Goal: Task Accomplishment & Management: Complete application form

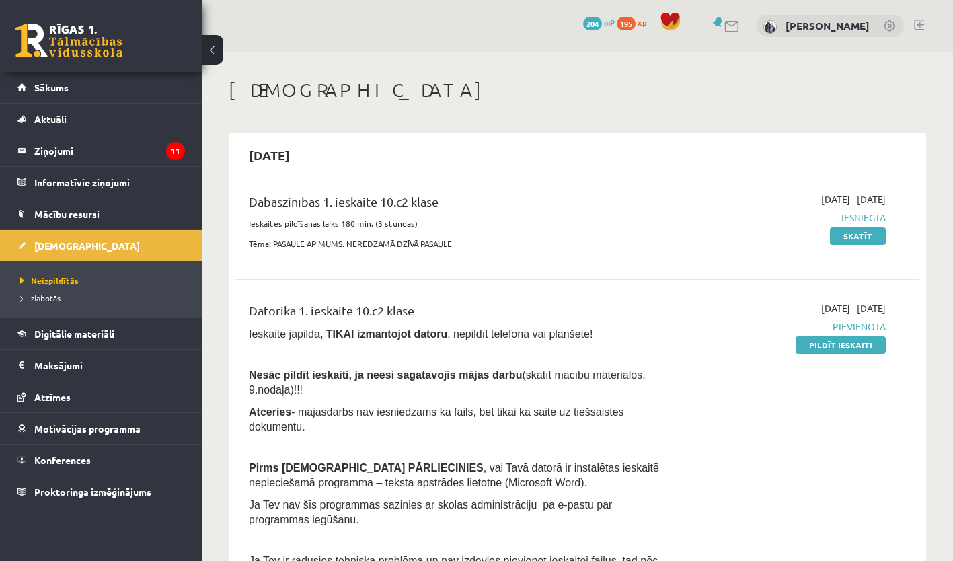
scroll to position [81, 0]
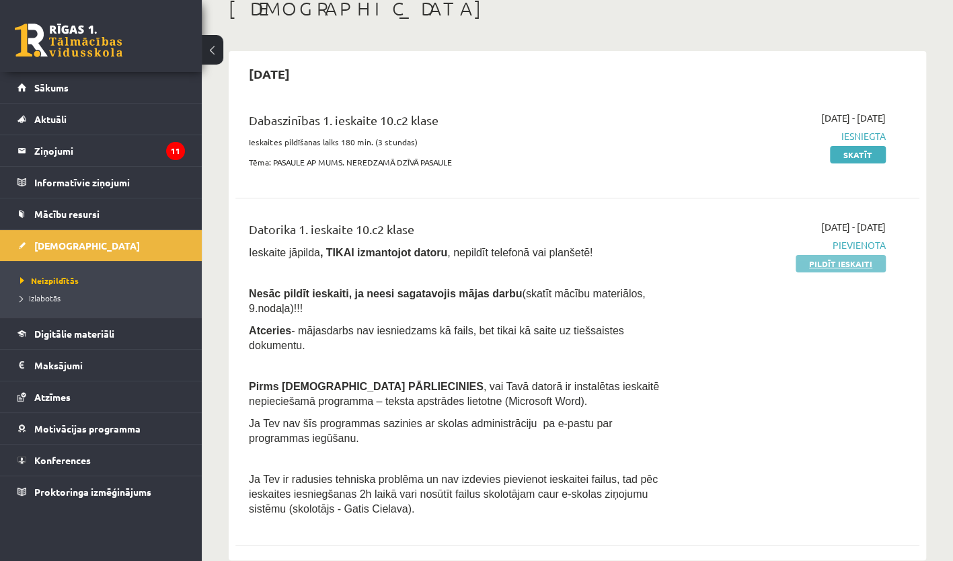
click at [836, 264] on link "Pildīt ieskaiti" at bounding box center [840, 263] width 90 height 17
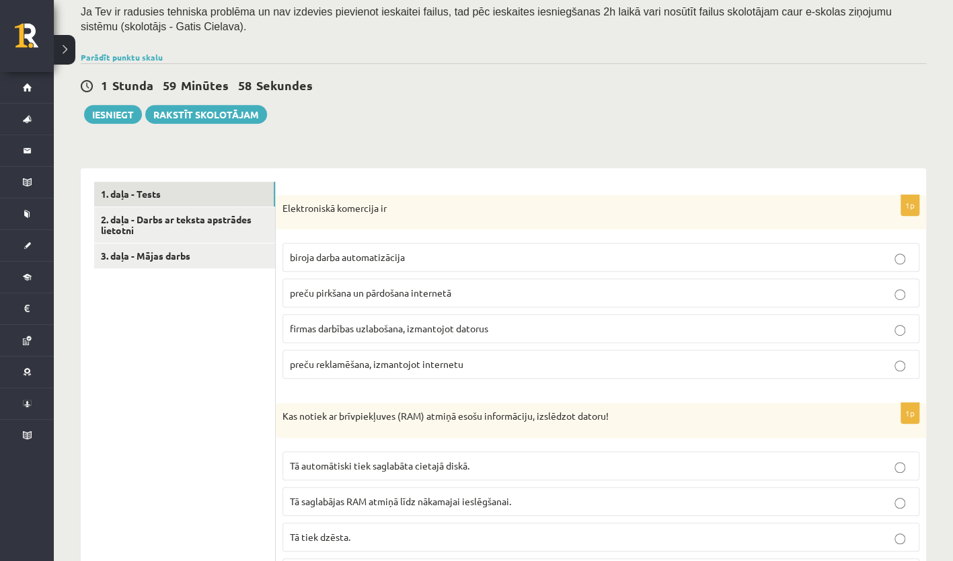
scroll to position [265, 0]
click at [211, 253] on link "3. daļa - Mājas darbs" at bounding box center [184, 255] width 181 height 25
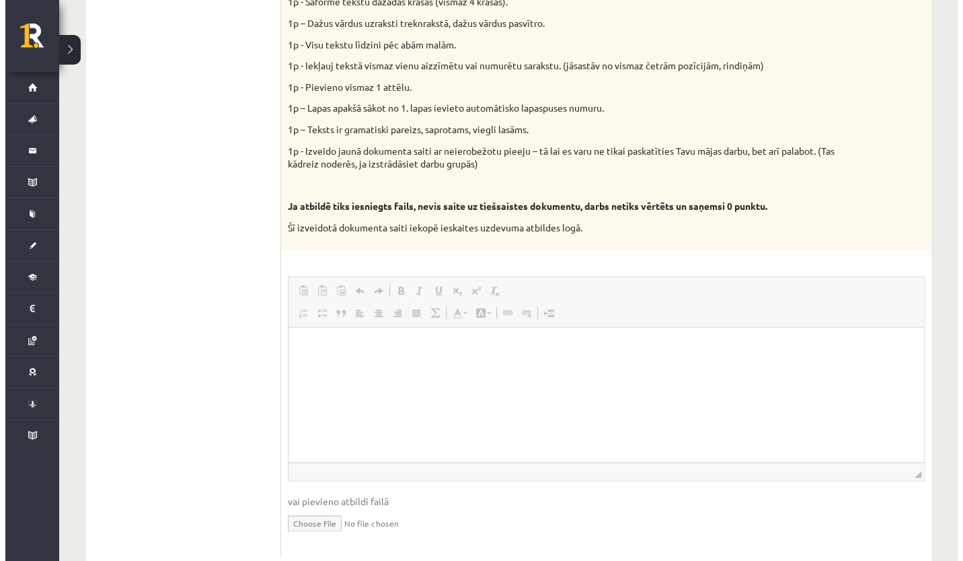
scroll to position [0, 0]
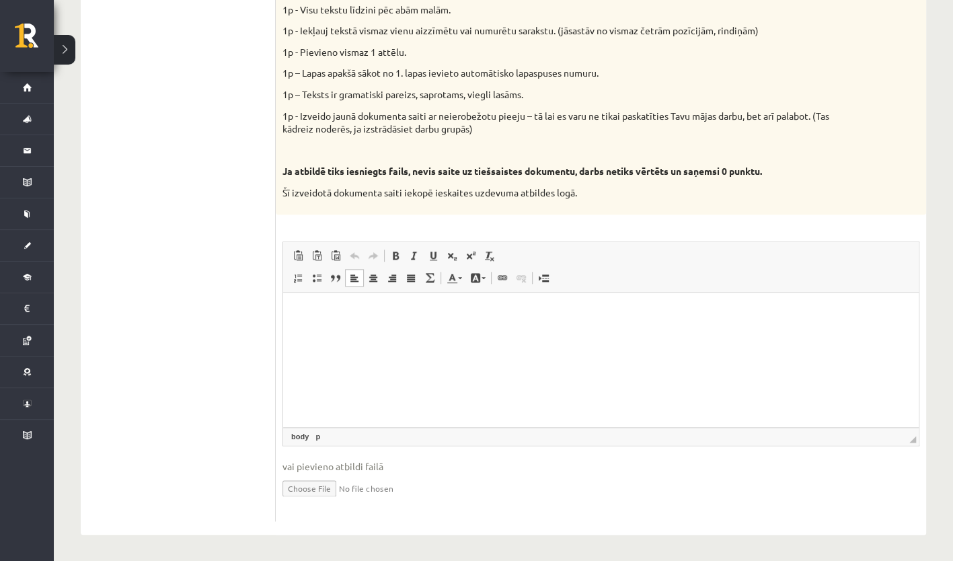
click at [305, 313] on p "Editor, wiswyg-editor-user-answer-47024848995360" at bounding box center [600, 312] width 608 height 14
click at [508, 284] on link "Link Keyboard shortcut Ctrl+K" at bounding box center [502, 277] width 19 height 17
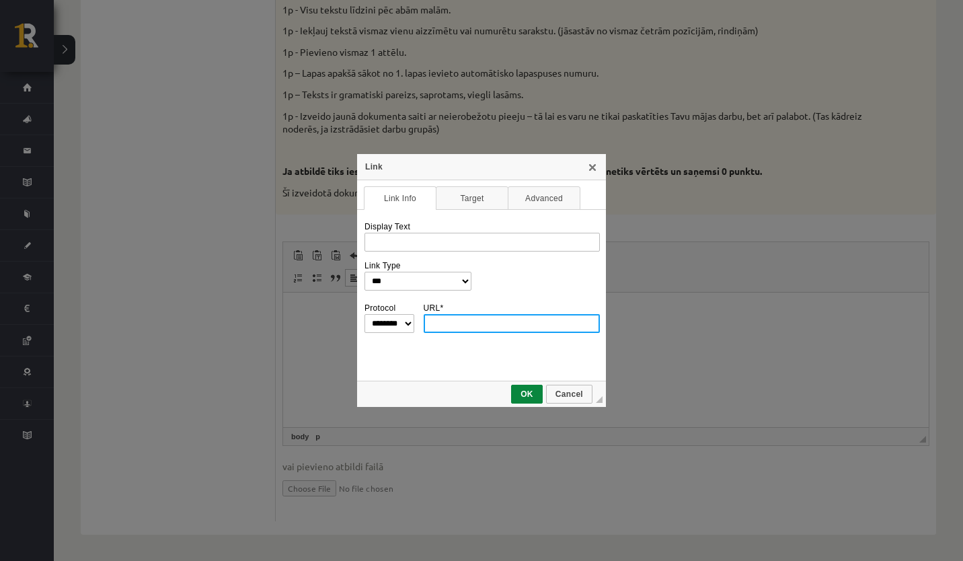
paste input "**********"
type input "**********"
select select "********"
type input "**********"
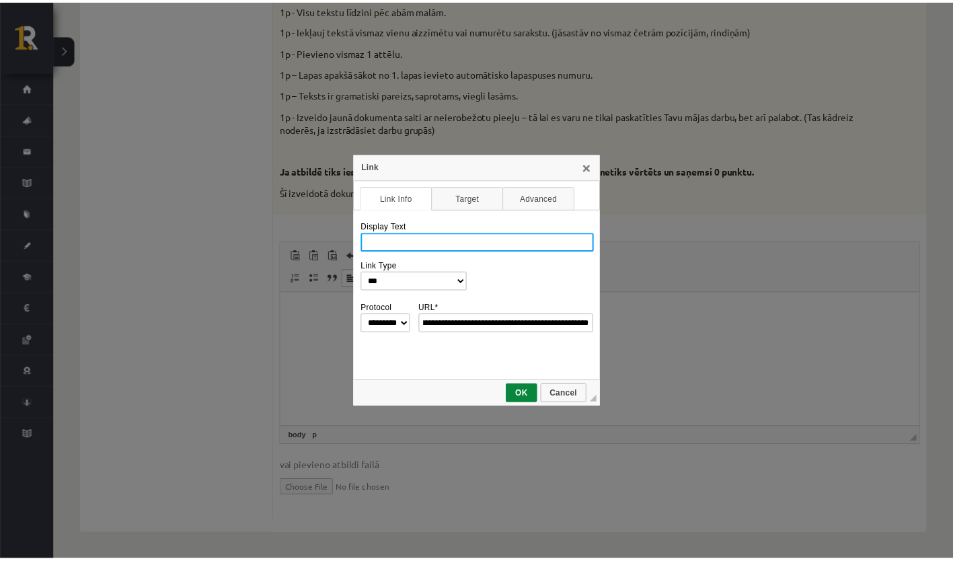
scroll to position [0, 0]
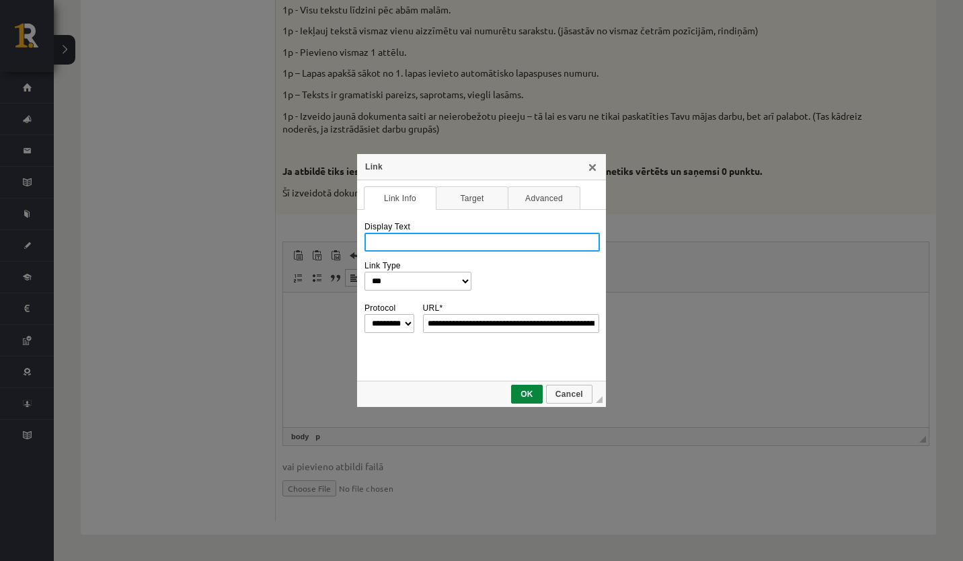
click at [414, 237] on input "Display Text" at bounding box center [481, 242] width 235 height 19
paste input "**********"
type input "**********"
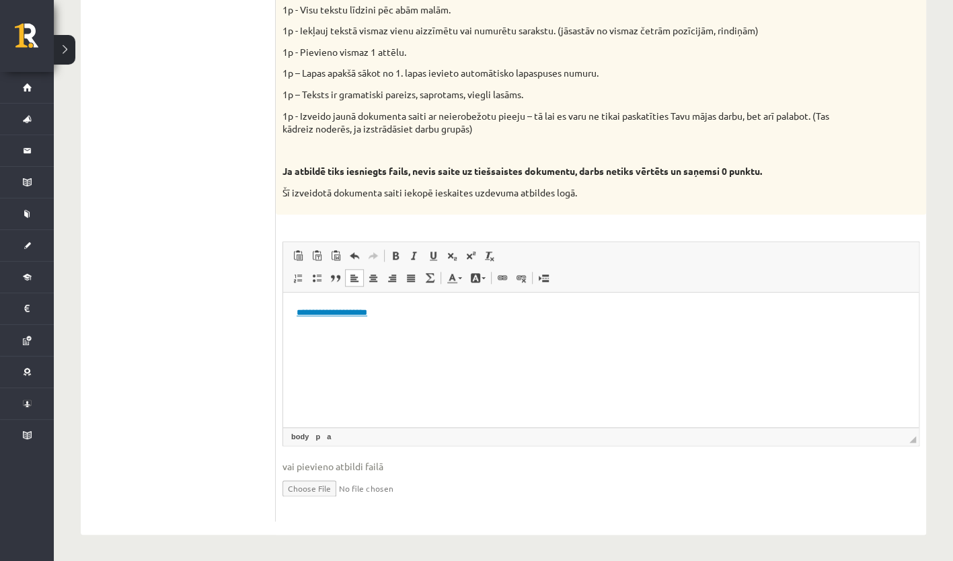
click at [518, 326] on html "**********" at bounding box center [600, 312] width 635 height 41
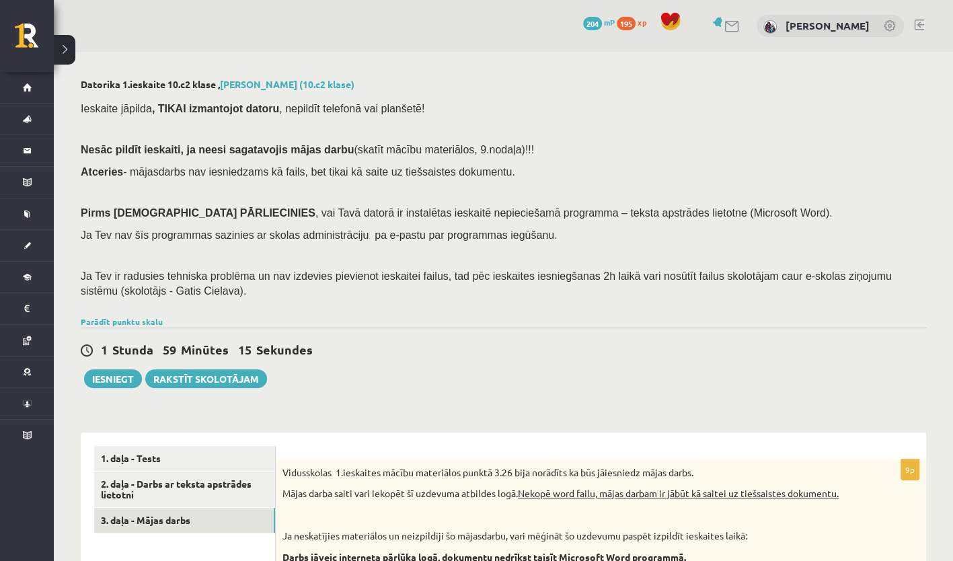
scroll to position [259, 0]
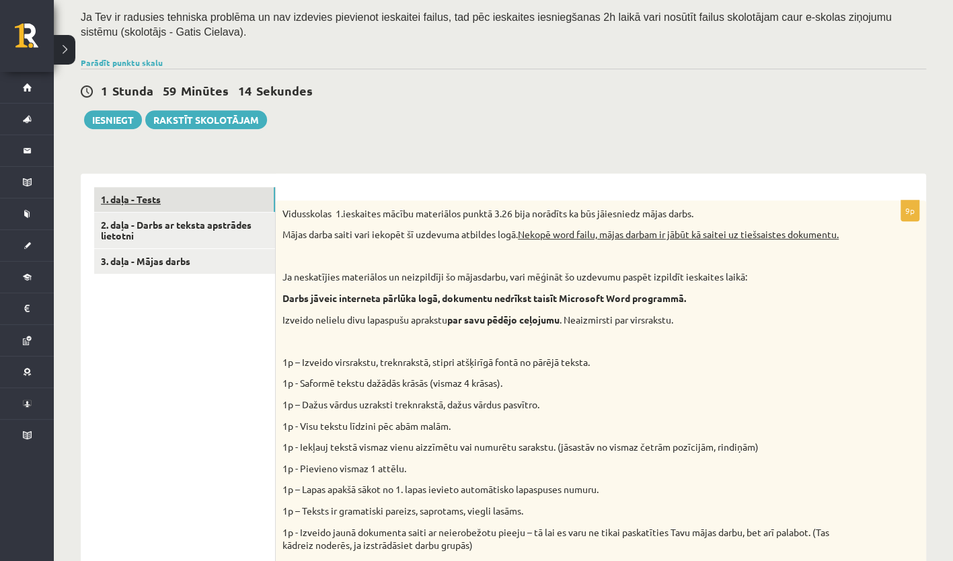
click at [184, 195] on link "1. daļa - Tests" at bounding box center [184, 199] width 181 height 25
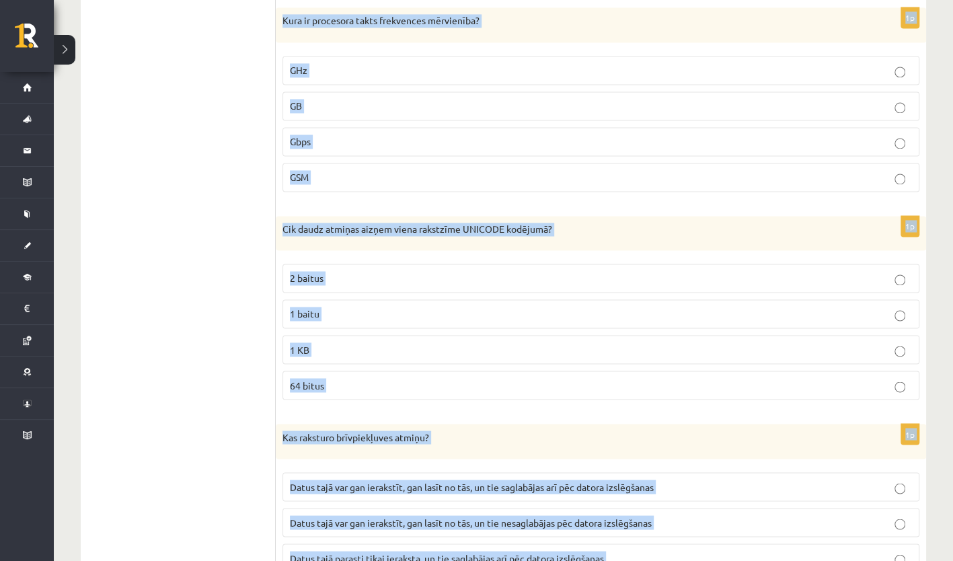
scroll to position [4239, 0]
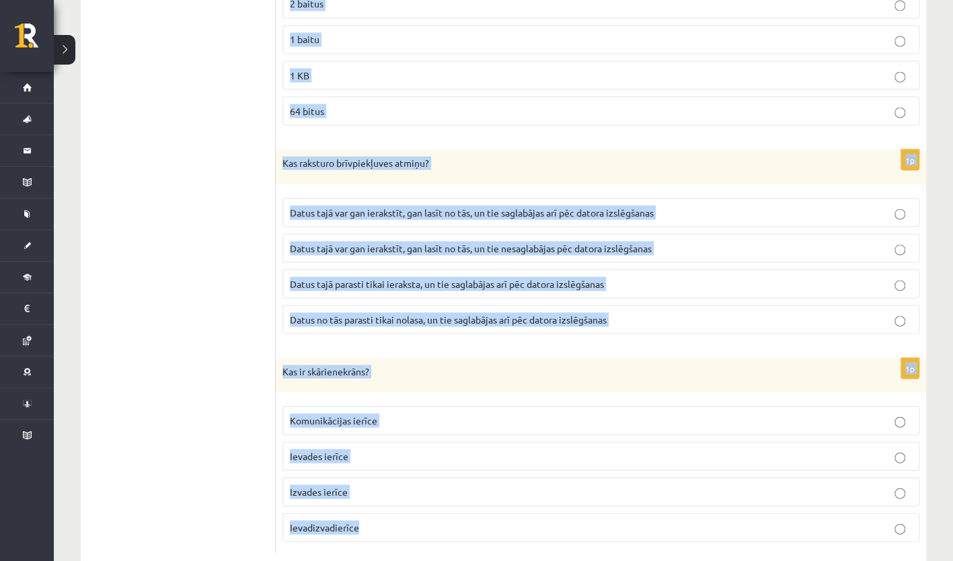
drag, startPoint x: 282, startPoint y: 208, endPoint x: 637, endPoint y: 591, distance: 521.9
copy form "Elektroniskā komercija ir biroja darba automatizācija preču pirkšana un pārdoša…"
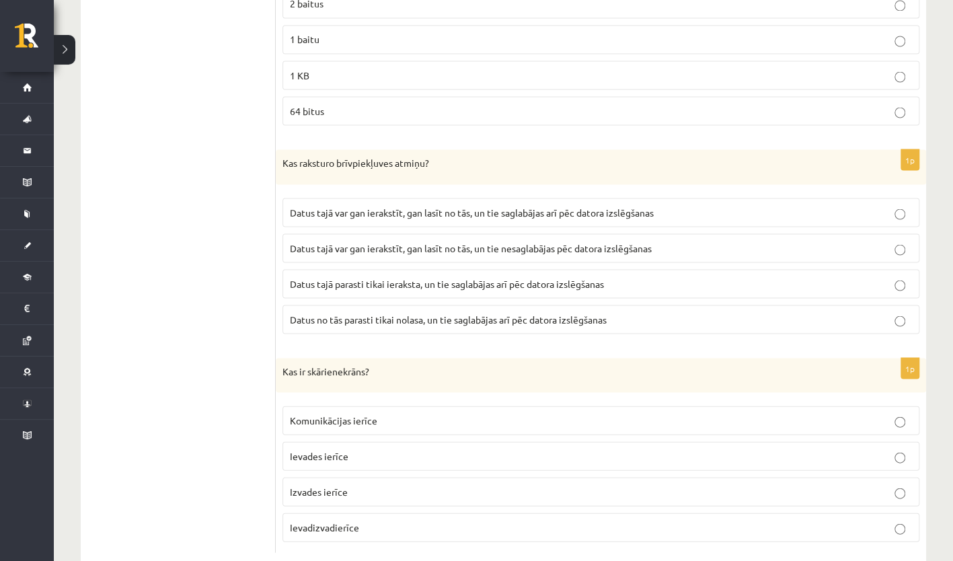
click at [385, 512] on label "Ievadizvadierīce" at bounding box center [600, 526] width 637 height 29
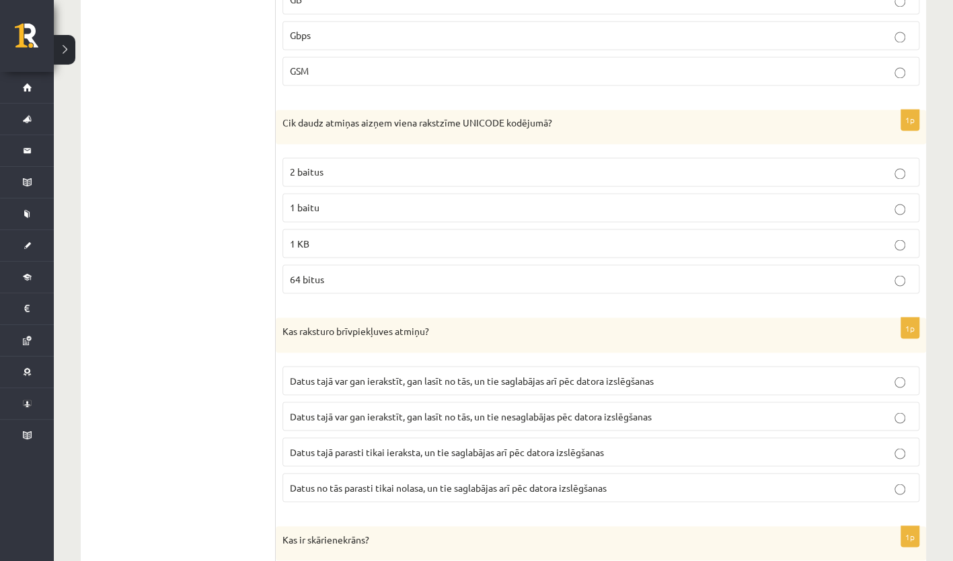
scroll to position [4070, 0]
click at [437, 410] on span "Datus tajā var gan ierakstīt, gan lasīt no tās, un tie nesaglabājas pēc datora …" at bounding box center [471, 416] width 362 height 12
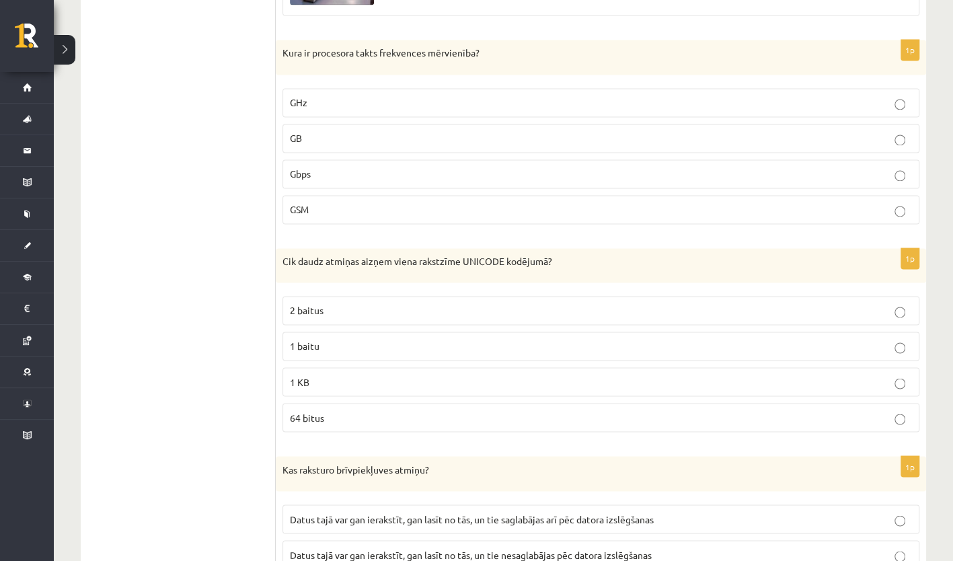
scroll to position [3928, 0]
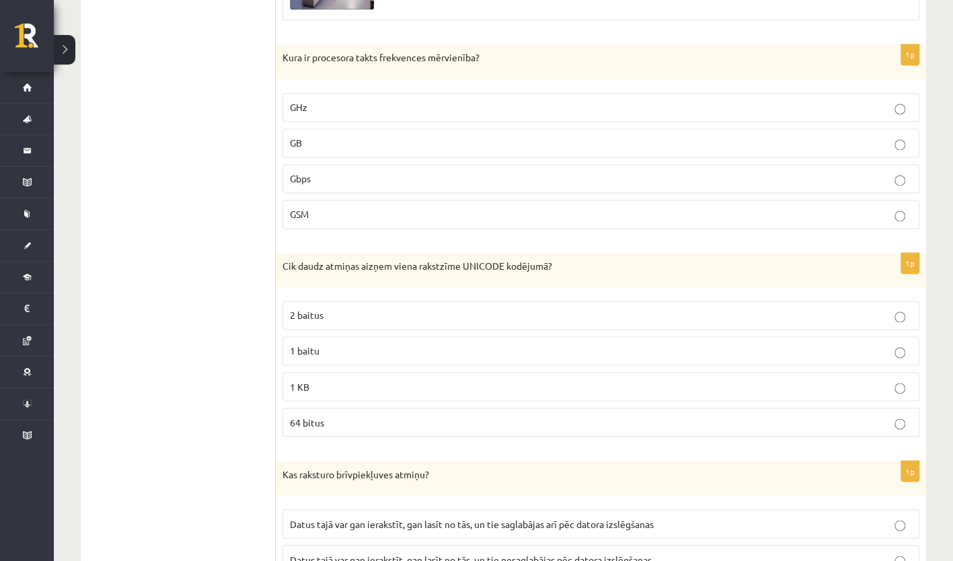
click at [370, 300] on label "2 baitus" at bounding box center [600, 314] width 637 height 29
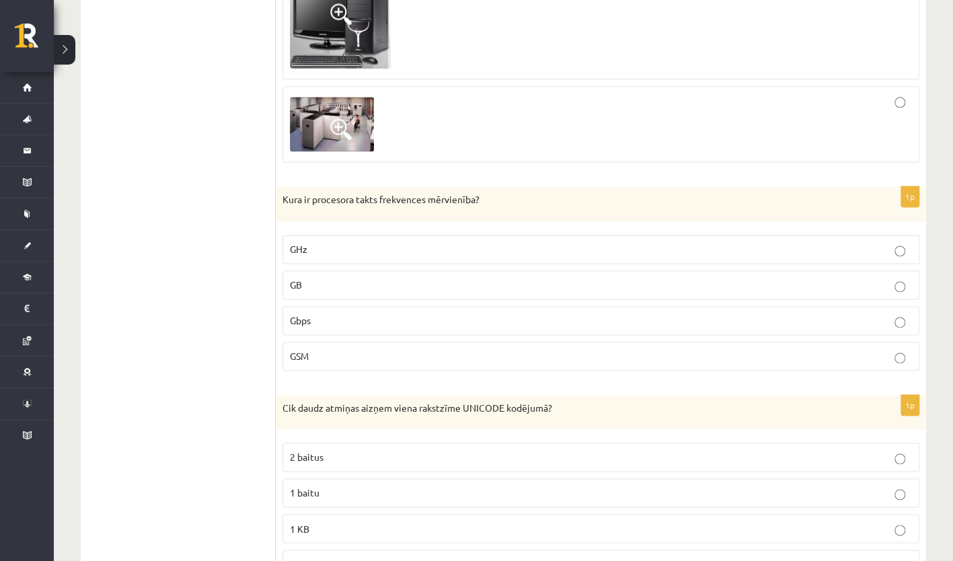
scroll to position [3752, 0]
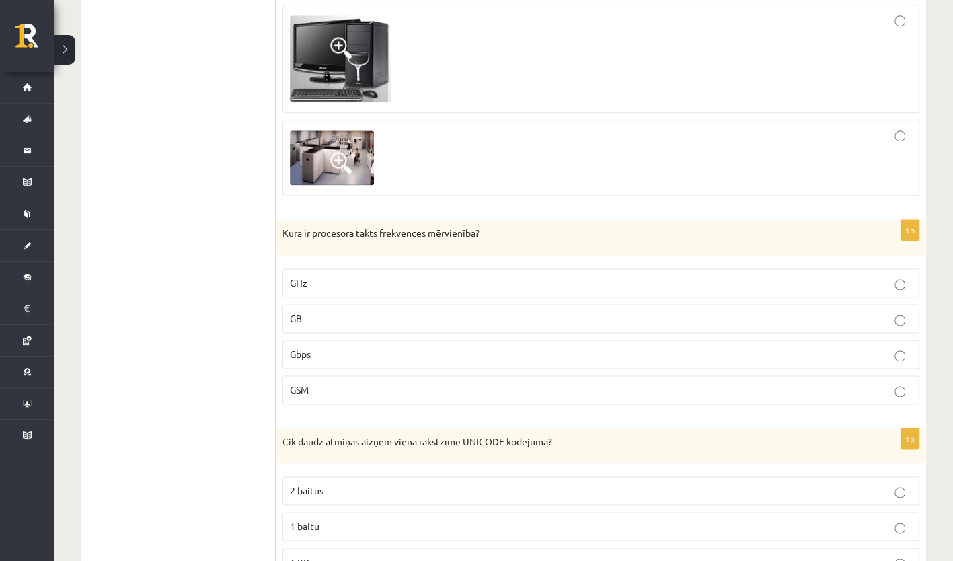
click at [335, 276] on p "GHz" at bounding box center [601, 283] width 622 height 14
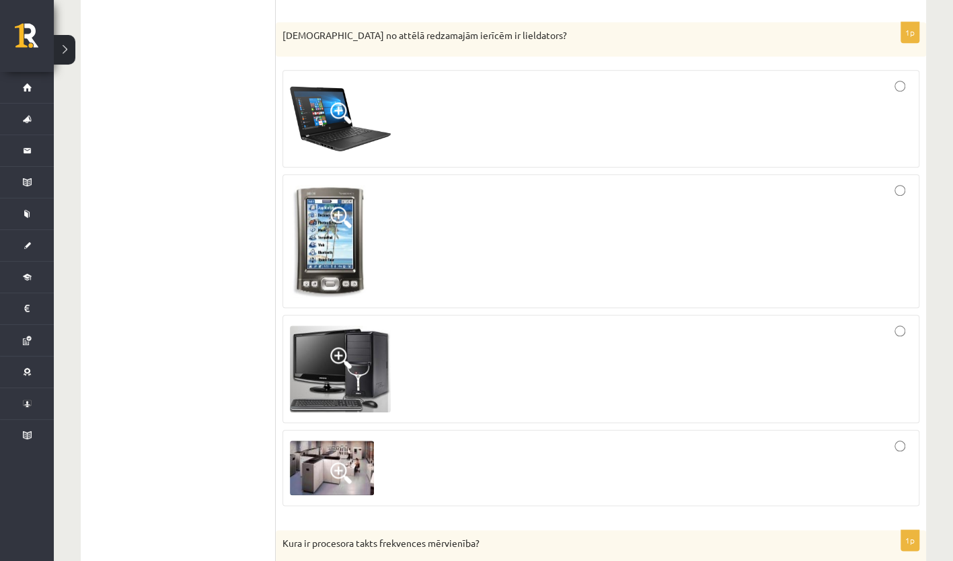
scroll to position [3443, 0]
click at [479, 239] on div at bounding box center [601, 240] width 622 height 119
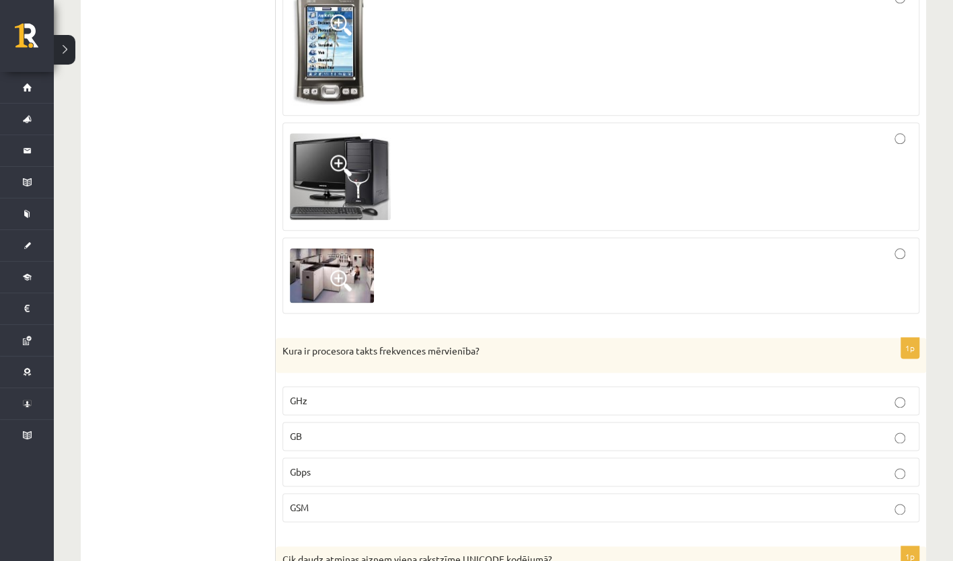
scroll to position [3633, 0]
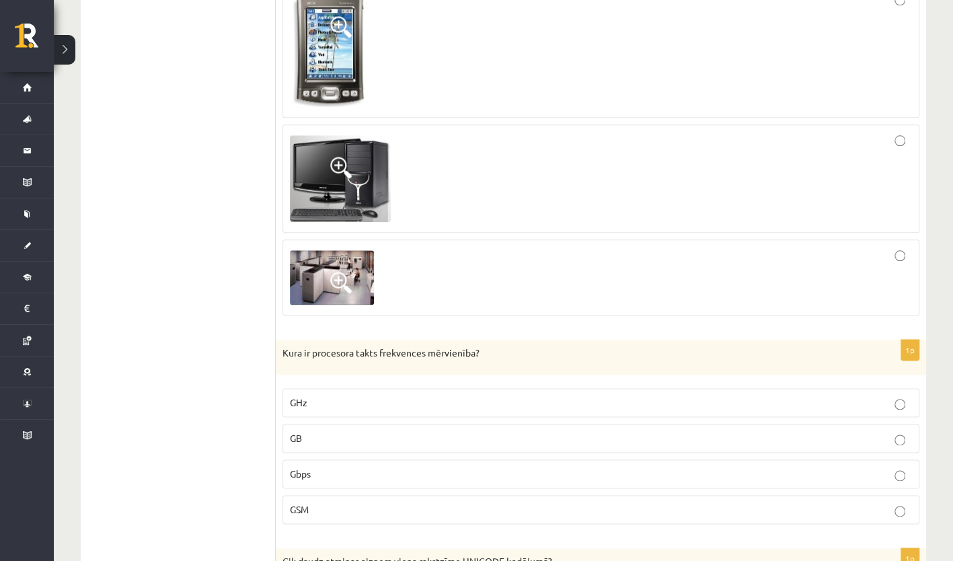
click at [479, 247] on div at bounding box center [601, 277] width 622 height 61
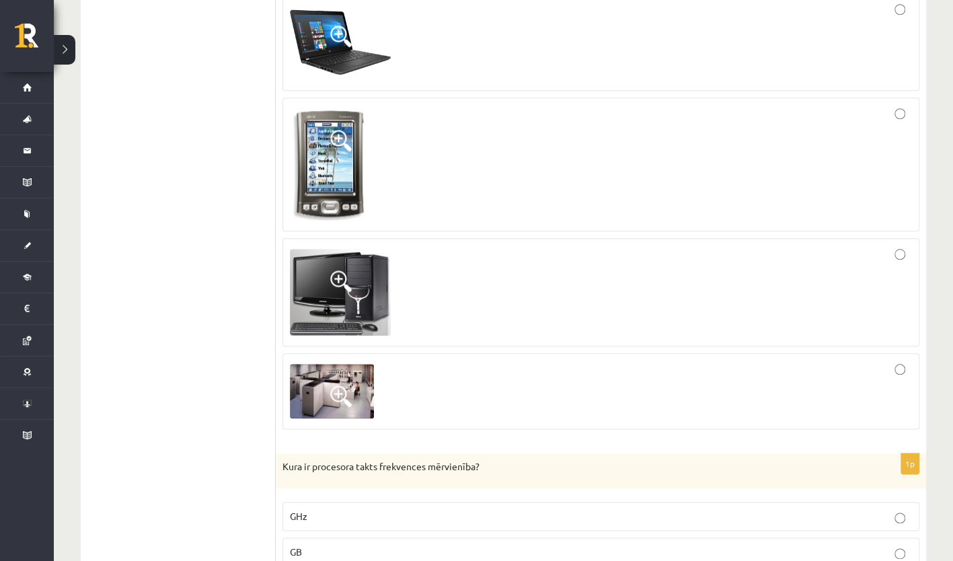
scroll to position [3519, 0]
click at [495, 361] on div at bounding box center [601, 391] width 622 height 61
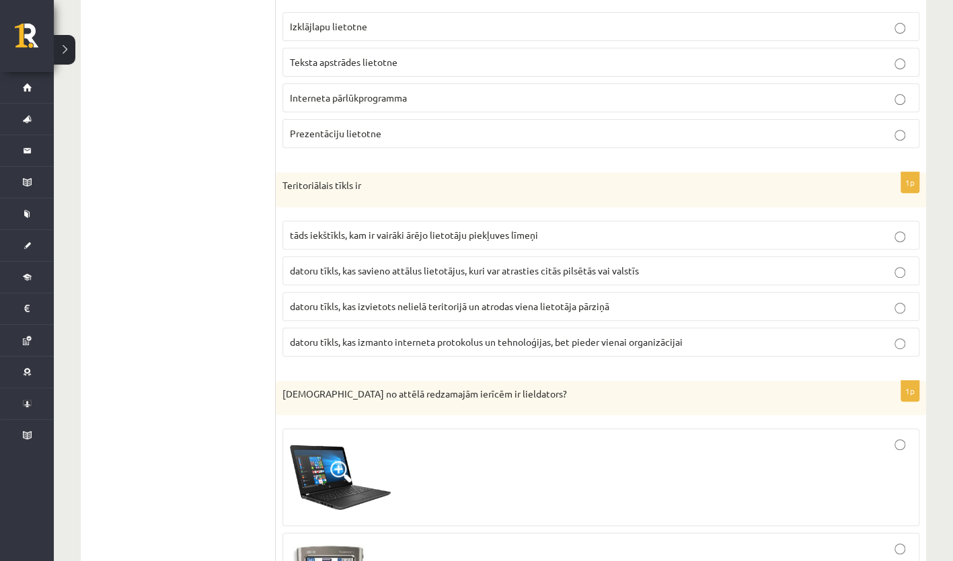
scroll to position [3042, 0]
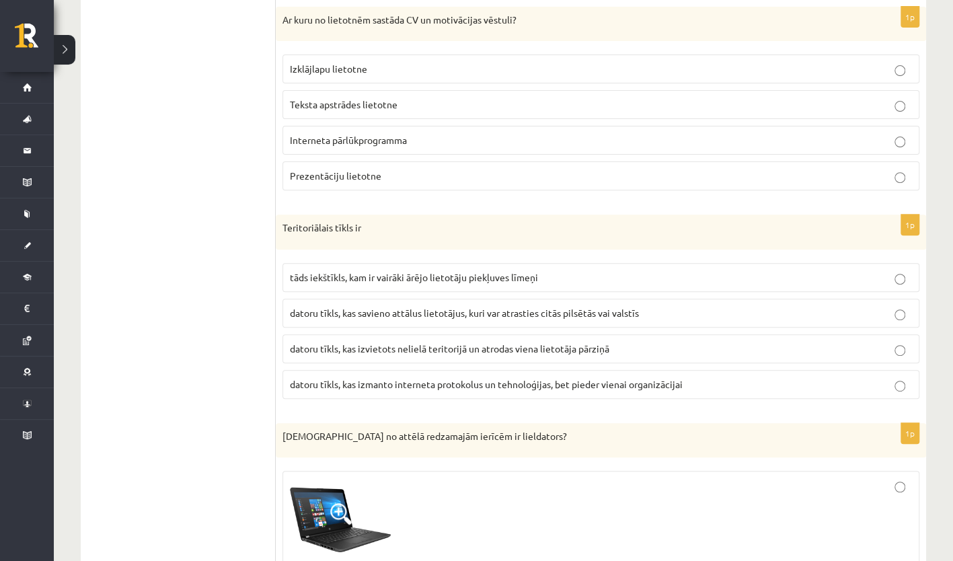
click at [483, 307] on span "datoru tīkls, kas savieno attālus lietotājus, kuri var atrasties citās pilsētās…" at bounding box center [464, 313] width 349 height 12
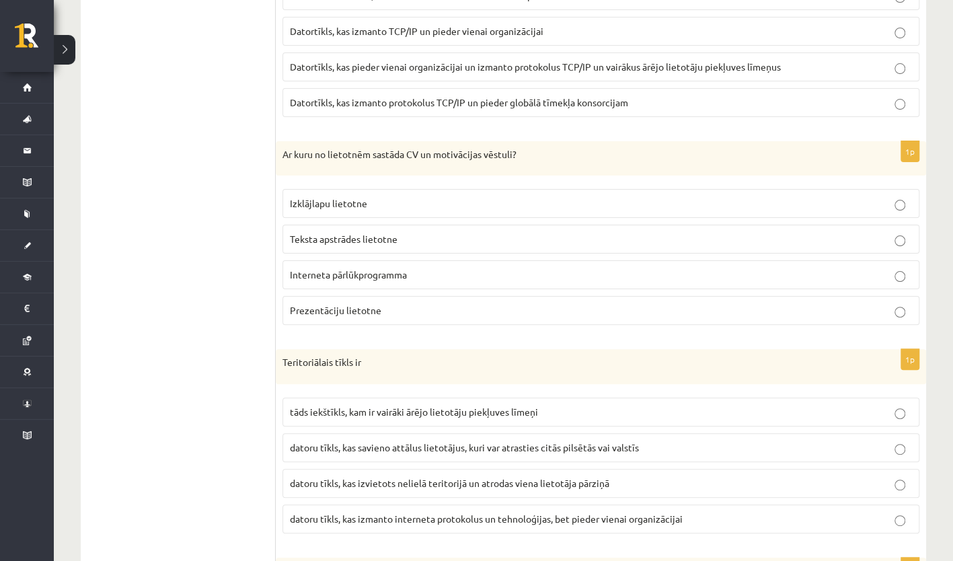
scroll to position [2814, 0]
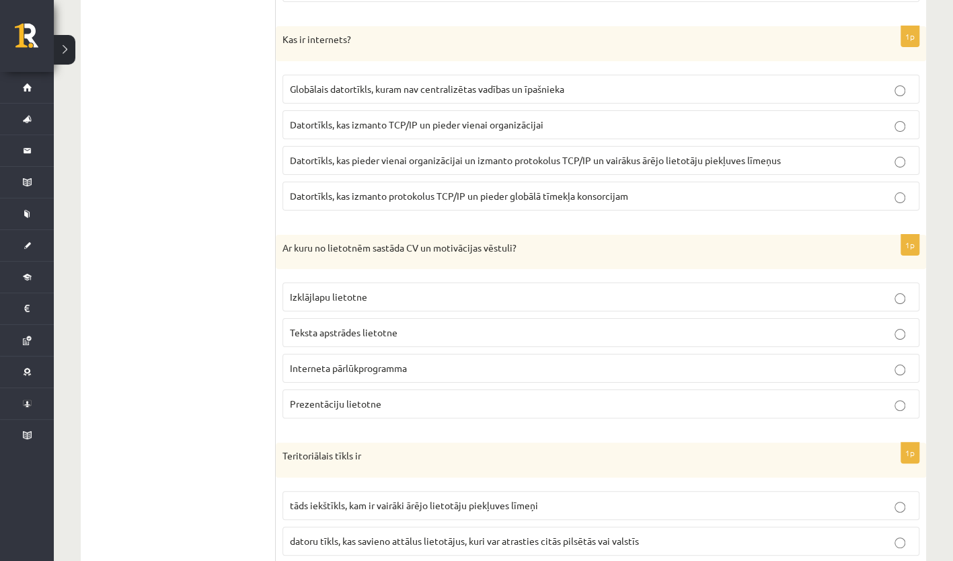
click at [393, 326] on span "Teksta apstrādes lietotne" at bounding box center [344, 332] width 108 height 12
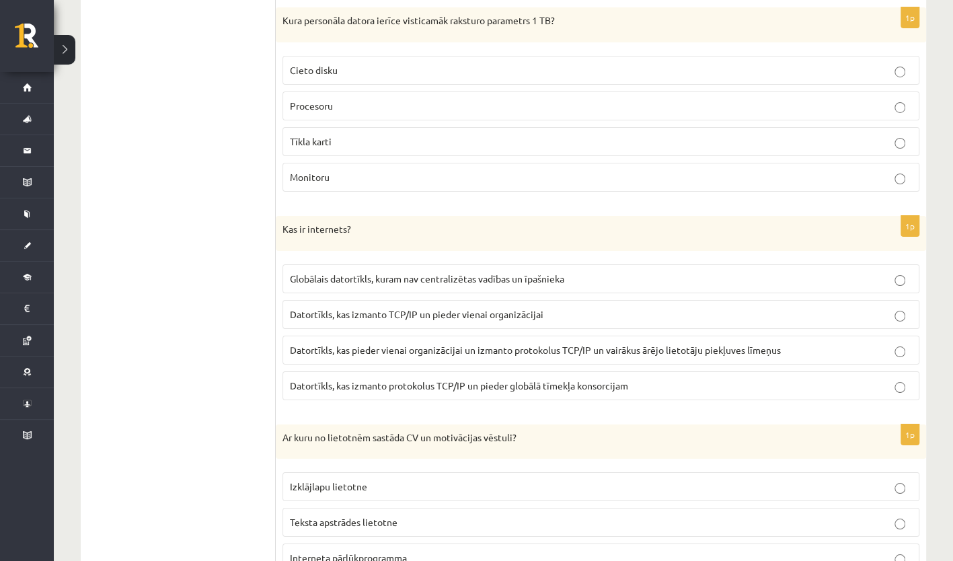
scroll to position [2624, 0]
click at [453, 273] on span "Globālais datortīkls, kuram nav centralizētas vadības un īpašnieka" at bounding box center [427, 279] width 274 height 12
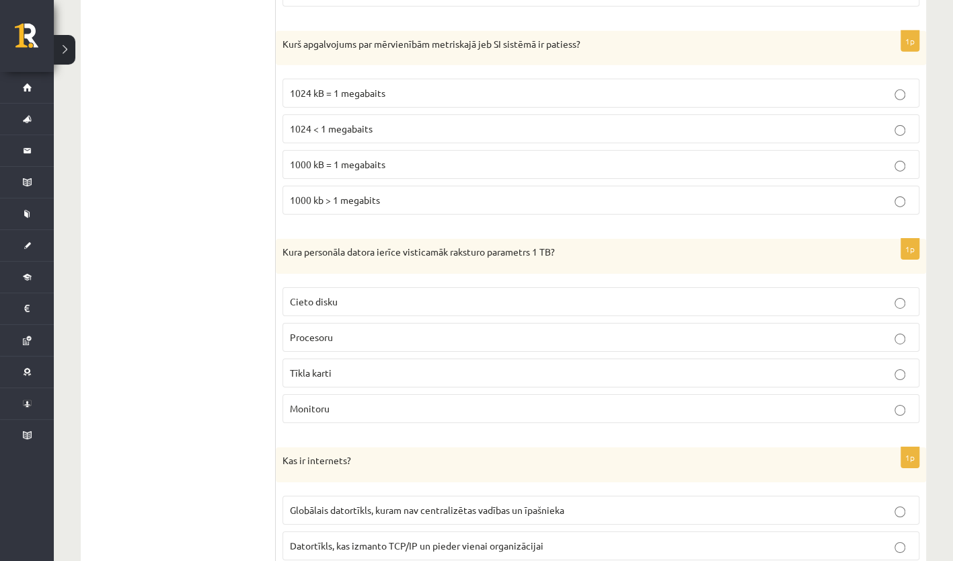
scroll to position [2394, 0]
click at [395, 294] on p "Cieto disku" at bounding box center [601, 301] width 622 height 14
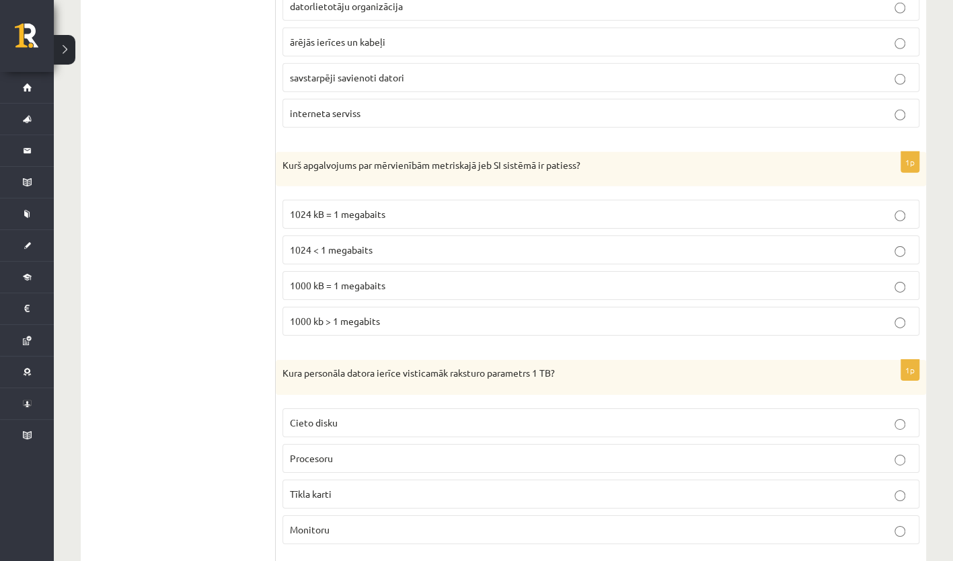
scroll to position [2228, 0]
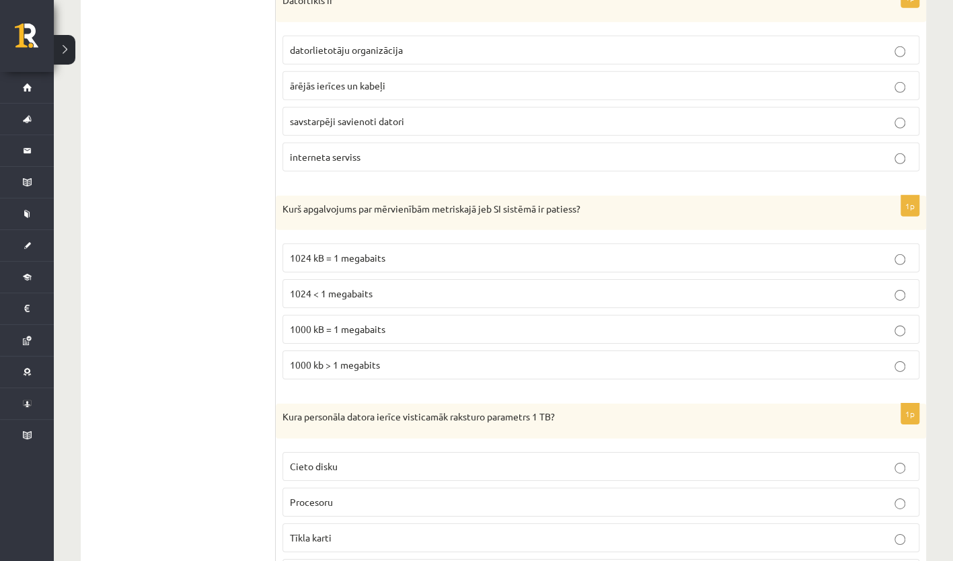
click at [432, 322] on label "1000 kB = 1 megabaits" at bounding box center [600, 329] width 637 height 29
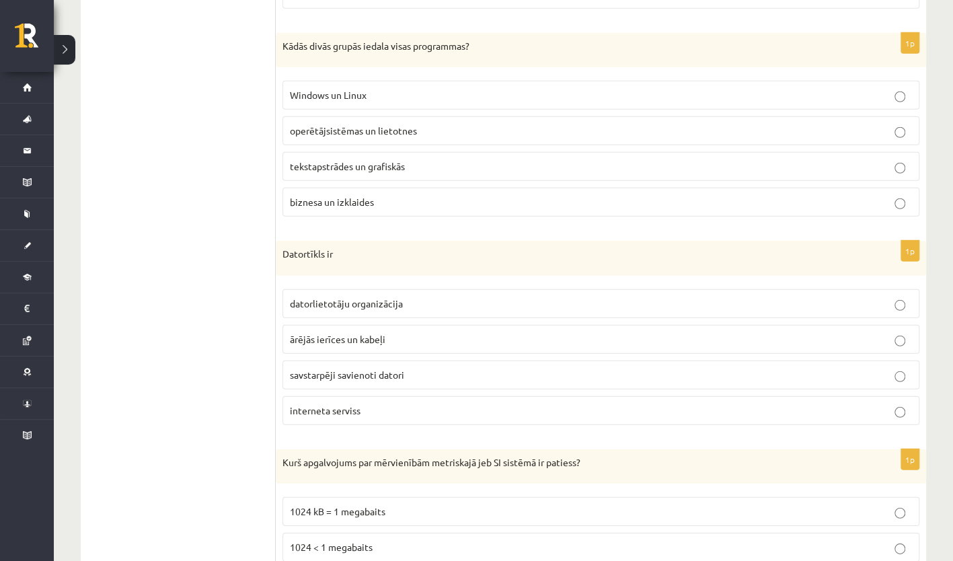
scroll to position [1974, 0]
click at [425, 368] on p "savstarpēji savienoti datori" at bounding box center [601, 375] width 622 height 14
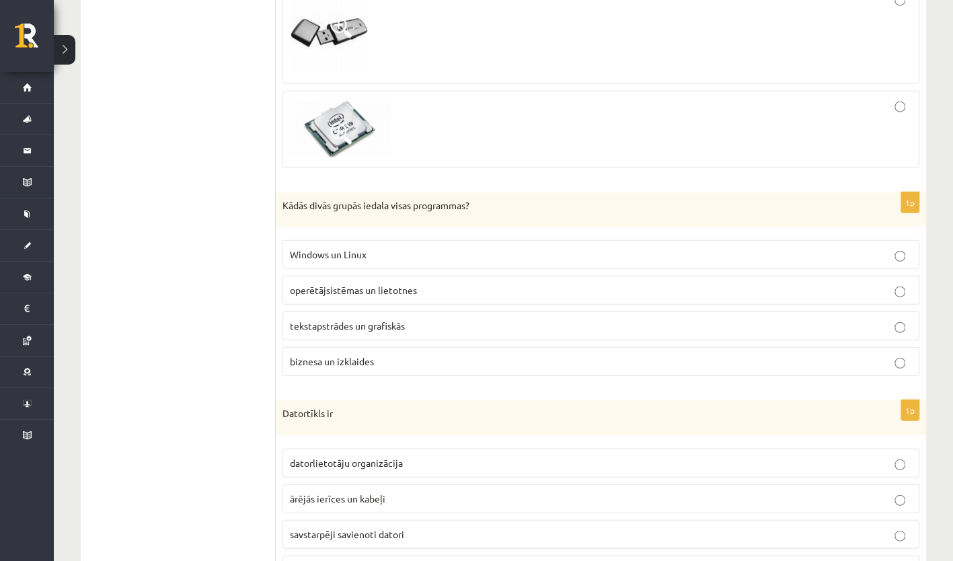
scroll to position [1812, 0]
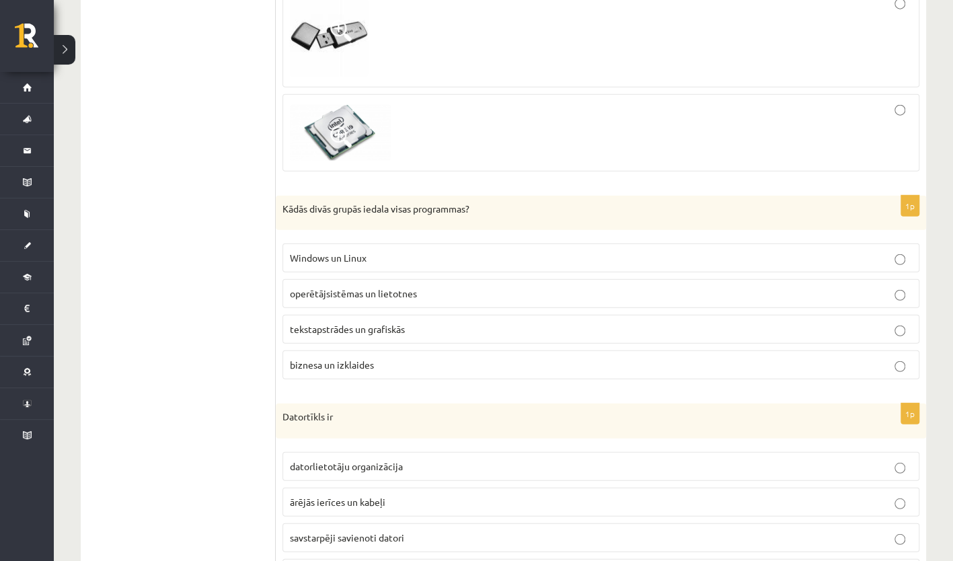
click at [477, 286] on p "operētājsistēmas un lietotnes" at bounding box center [601, 293] width 622 height 14
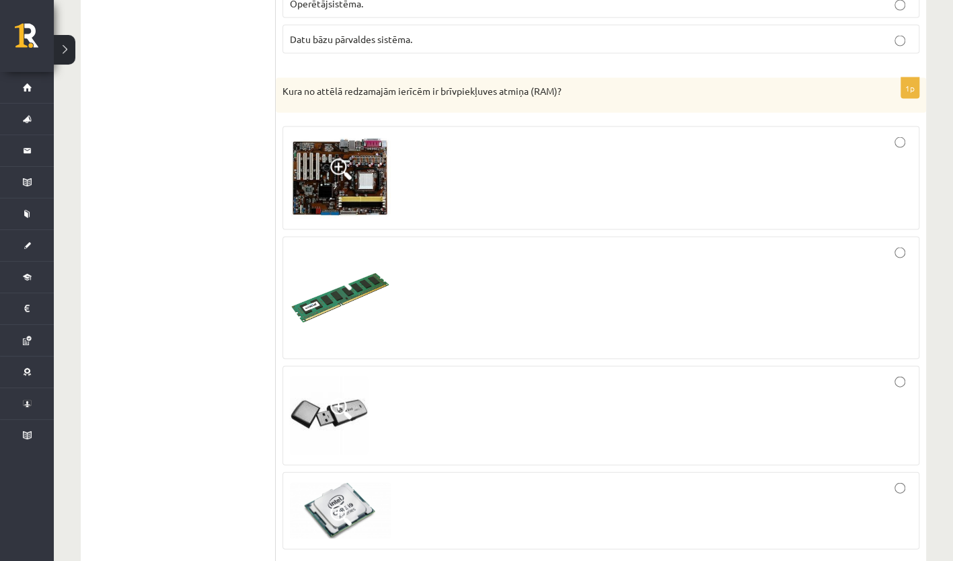
scroll to position [1434, 0]
click at [542, 269] on div at bounding box center [601, 299] width 622 height 108
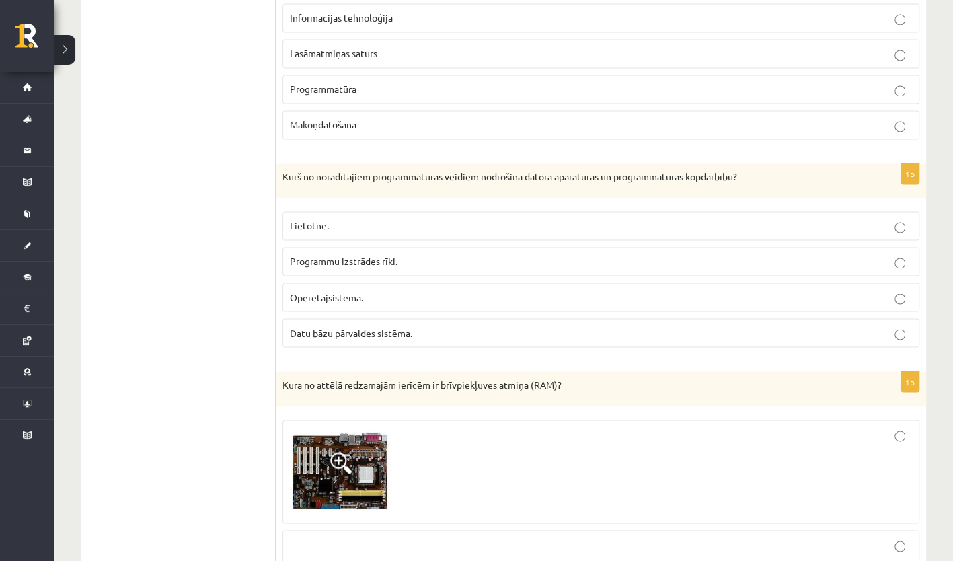
scroll to position [1141, 0]
click at [474, 292] on p "Operētājsistēma." at bounding box center [601, 297] width 622 height 14
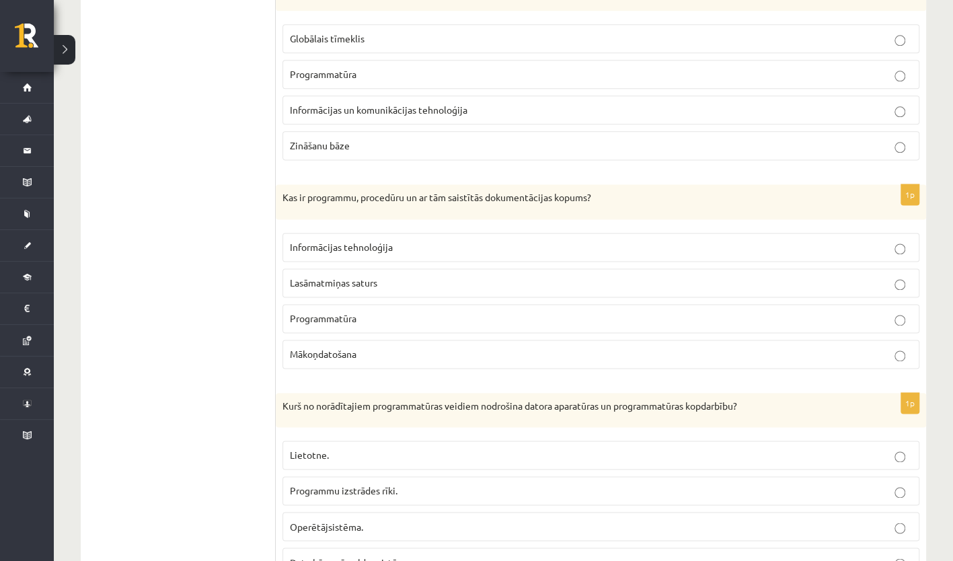
scroll to position [898, 0]
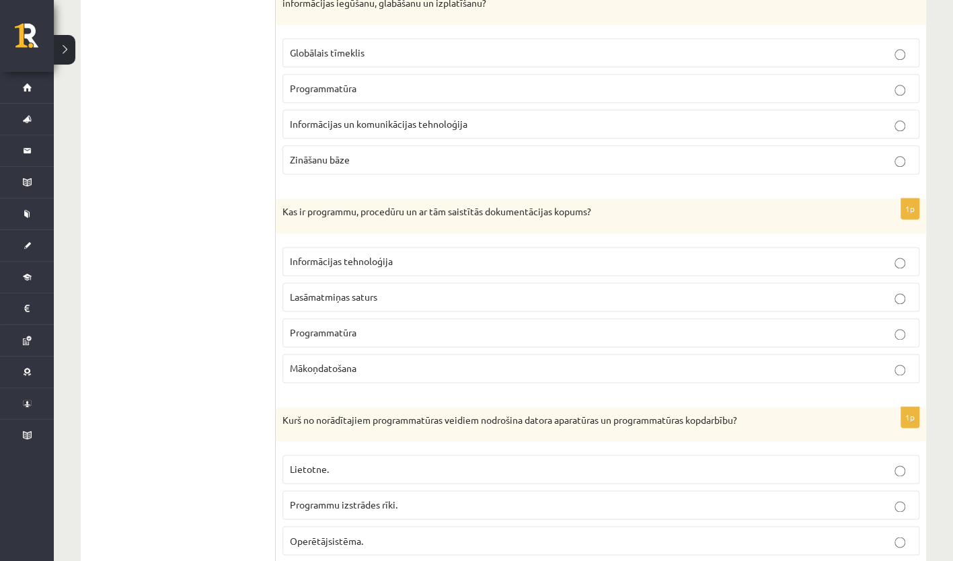
click at [350, 326] on span "Programmatūra" at bounding box center [323, 332] width 67 height 12
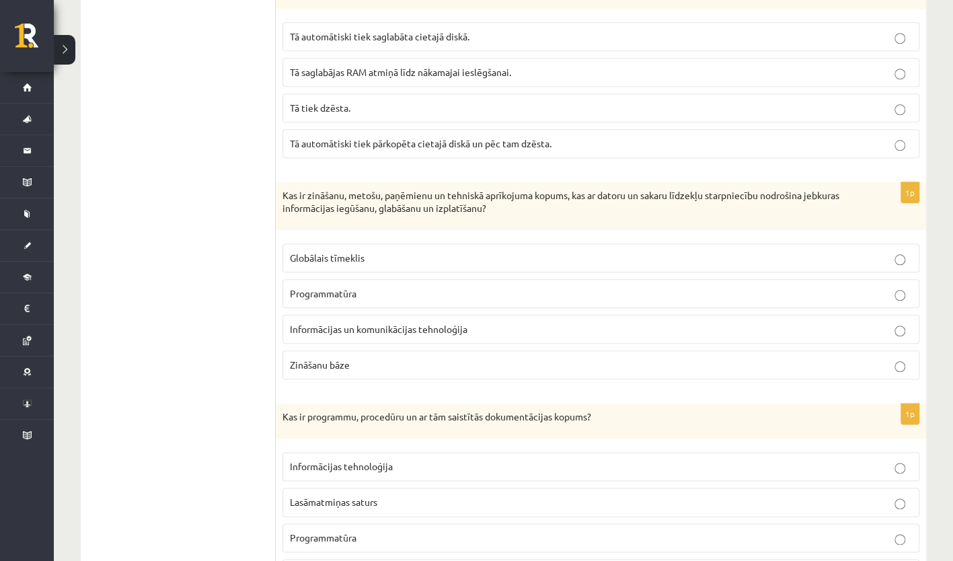
scroll to position [692, 0]
click at [397, 327] on span "Informācijas un komunikācijas tehnoloģija" at bounding box center [378, 329] width 177 height 12
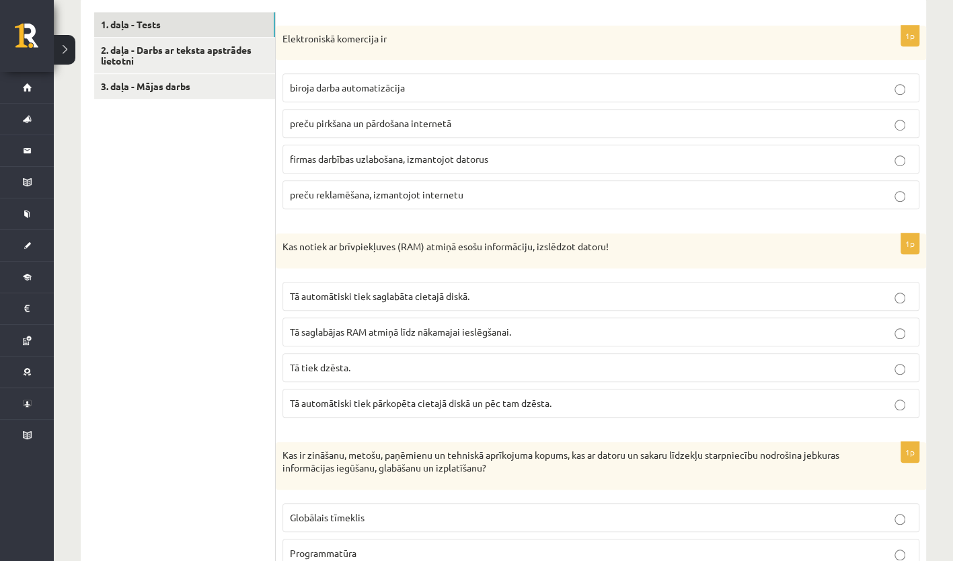
scroll to position [433, 0]
click at [370, 366] on p "Tā tiek dzēsta." at bounding box center [601, 368] width 622 height 14
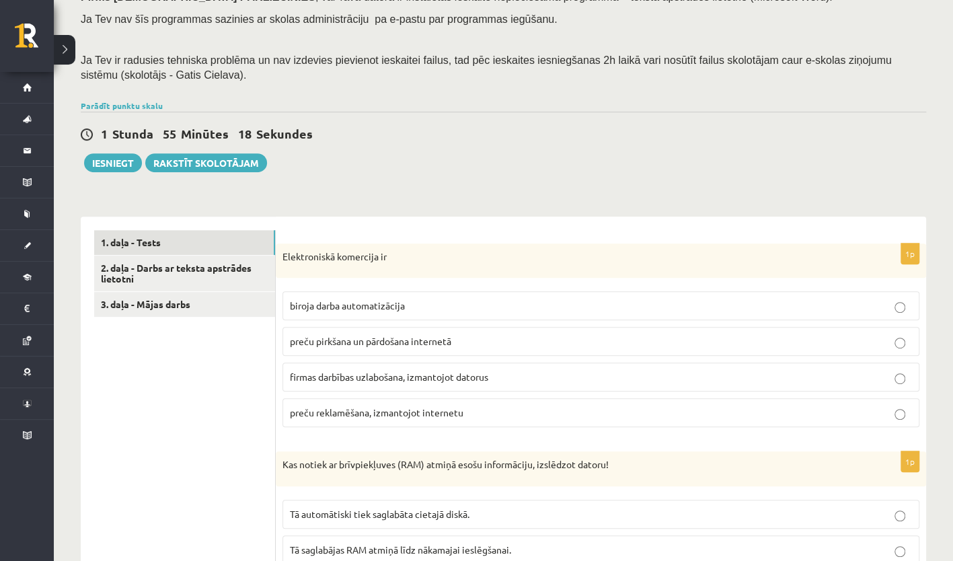
scroll to position [216, 0]
click at [407, 347] on p "preču pirkšana un pārdošana internetā" at bounding box center [601, 341] width 622 height 14
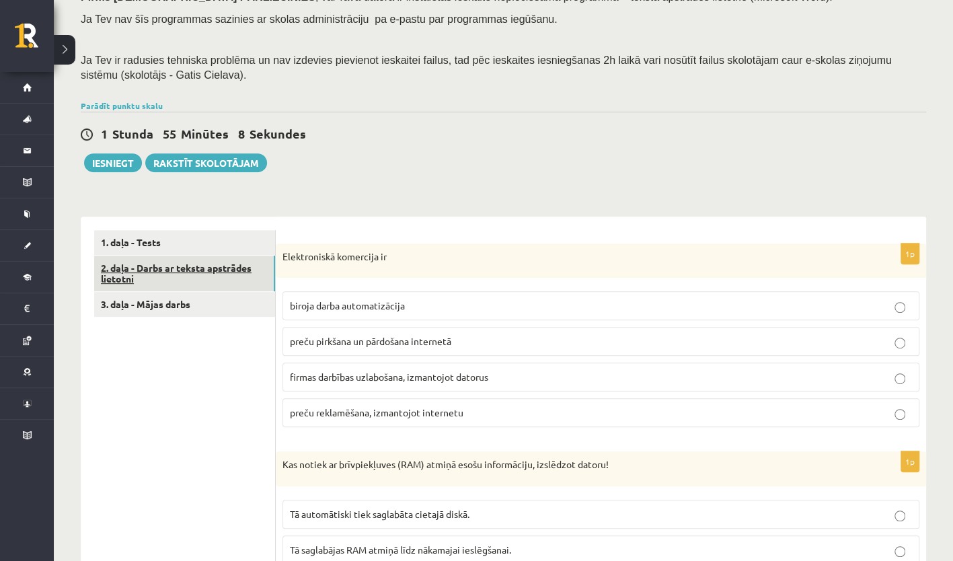
click at [234, 268] on link "2. daļa - Darbs ar teksta apstrādes lietotni" at bounding box center [184, 273] width 181 height 36
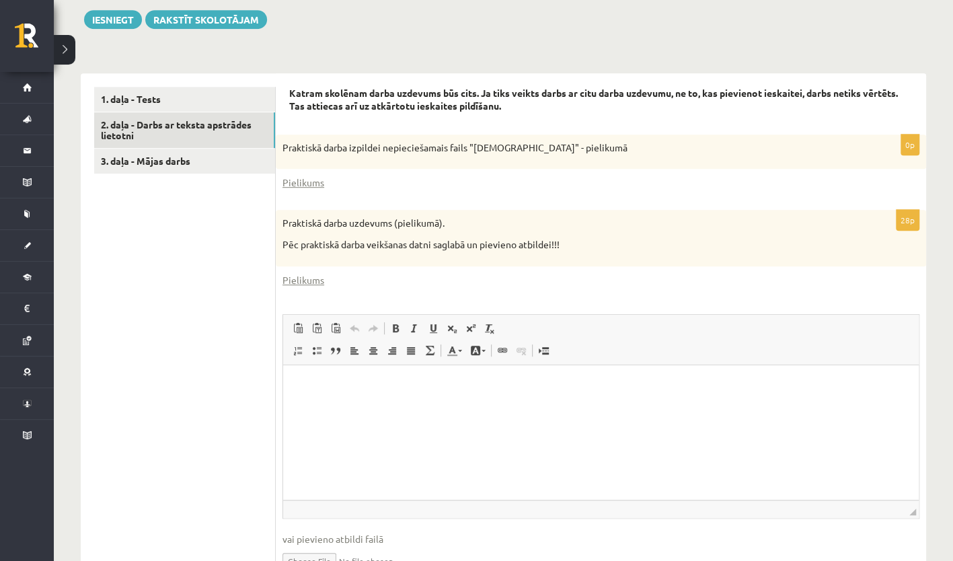
scroll to position [360, 0]
click at [303, 184] on link "Pielikums" at bounding box center [303, 182] width 42 height 14
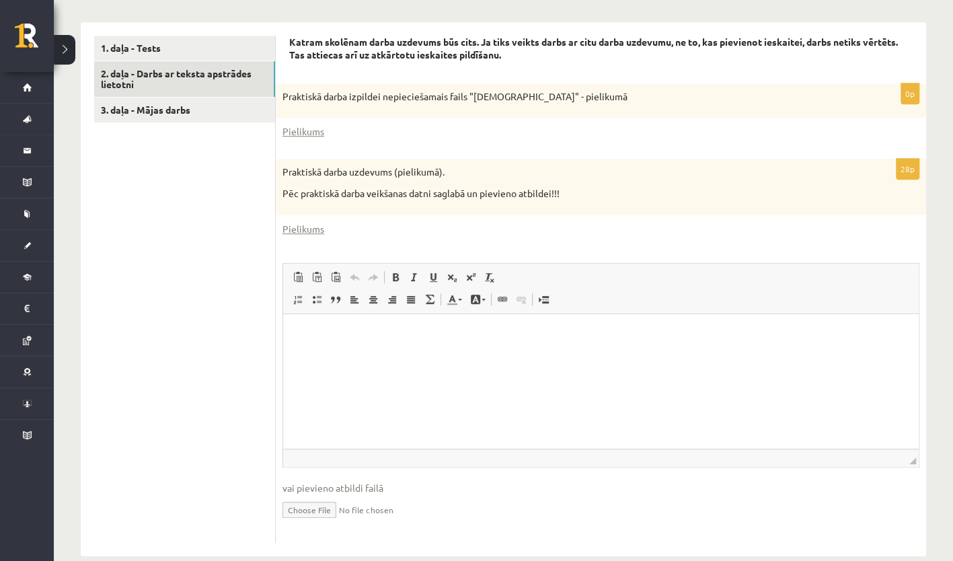
scroll to position [412, 0]
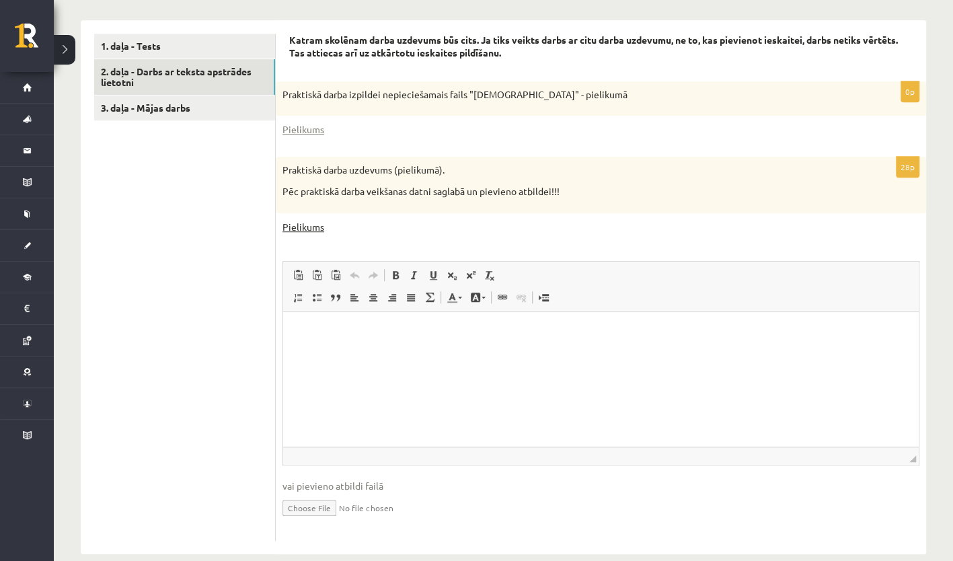
click at [313, 229] on link "Pielikums" at bounding box center [303, 227] width 42 height 14
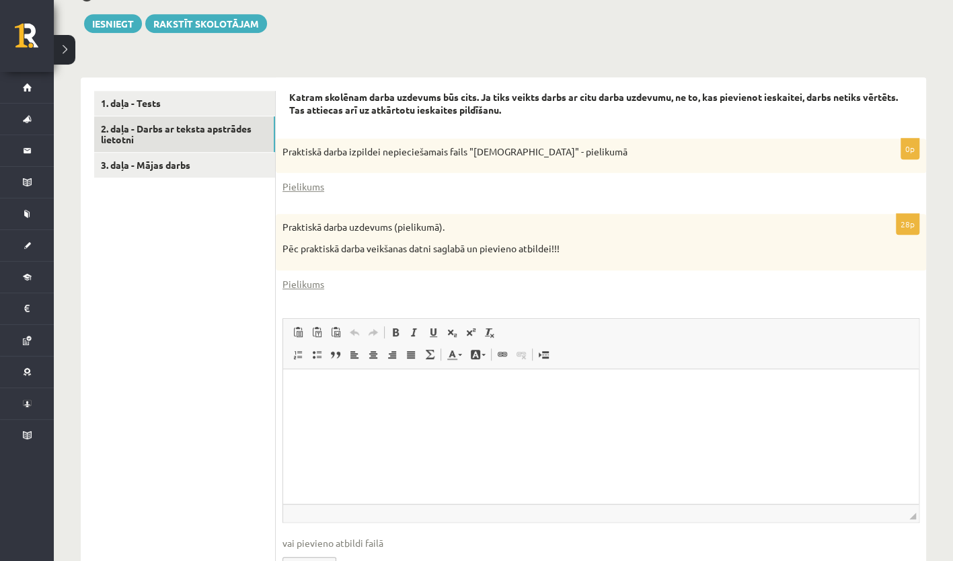
scroll to position [354, 0]
click at [297, 188] on link "Pielikums" at bounding box center [303, 187] width 42 height 14
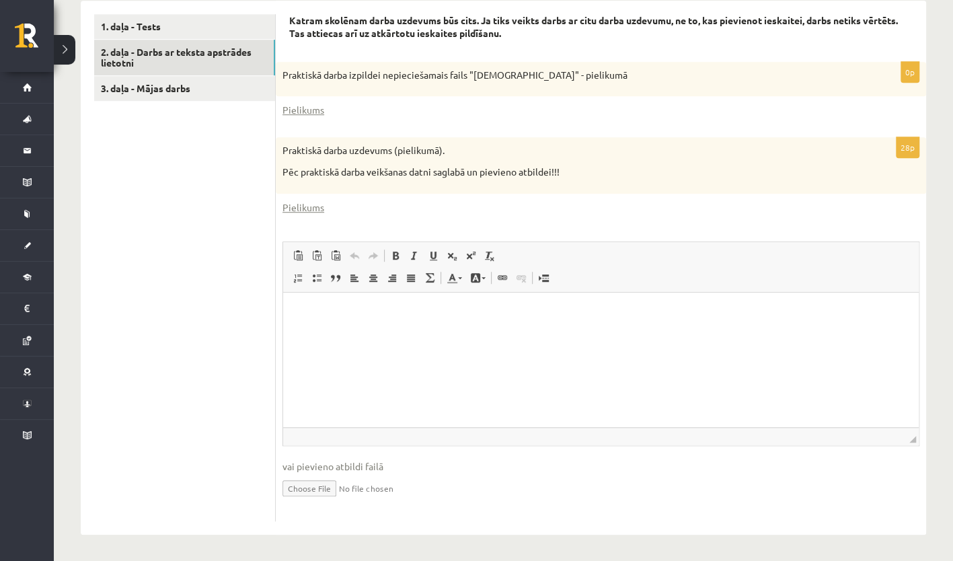
click at [313, 488] on input "file" at bounding box center [600, 487] width 637 height 28
type input "**********"
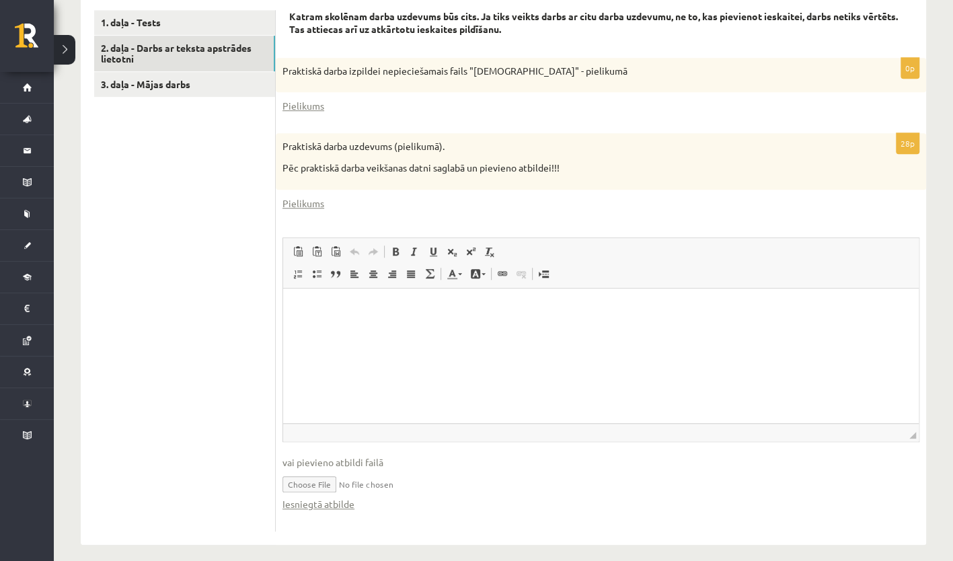
scroll to position [446, 0]
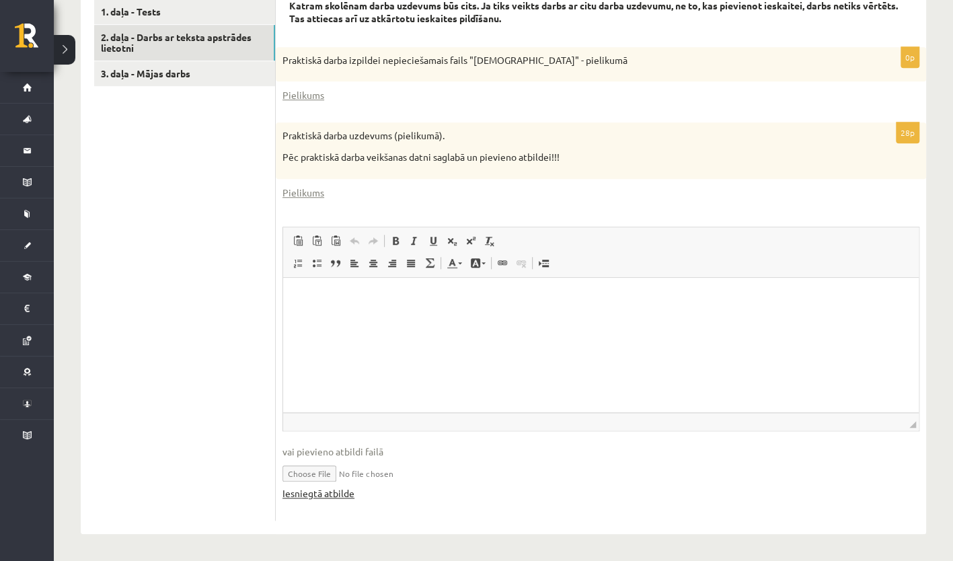
click at [327, 494] on link "Iesniegtā atbilde" at bounding box center [318, 493] width 72 height 14
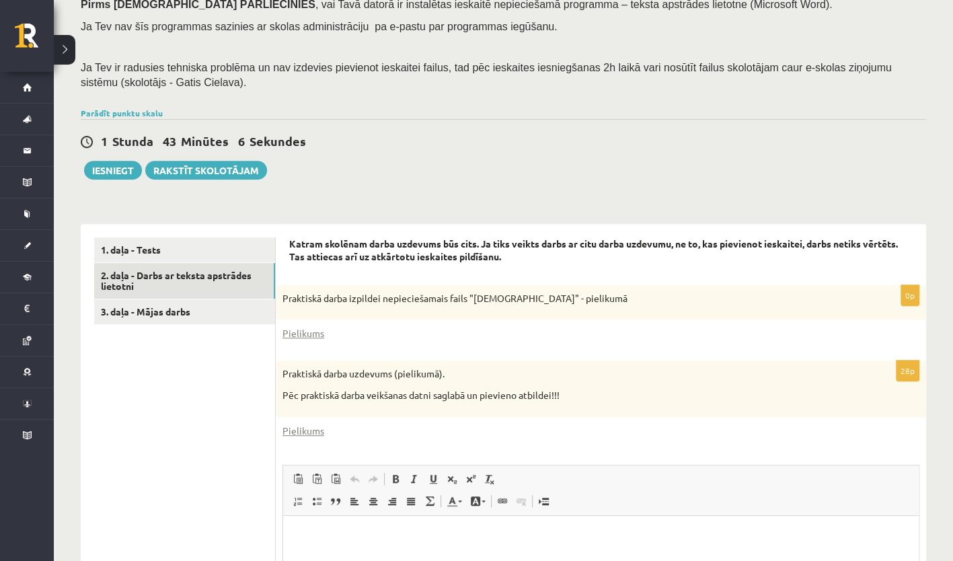
scroll to position [209, 0]
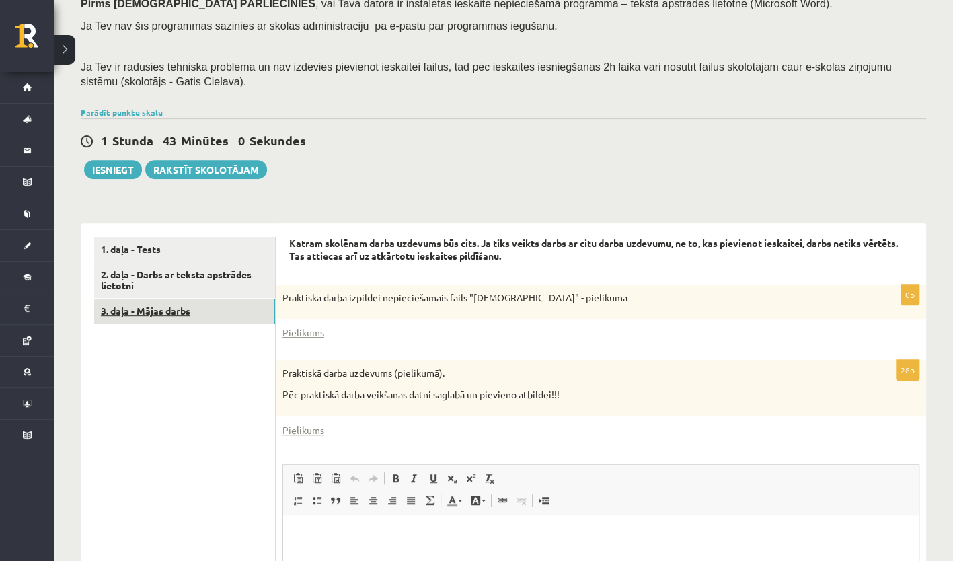
click at [196, 315] on link "3. daļa - Mājas darbs" at bounding box center [184, 310] width 181 height 25
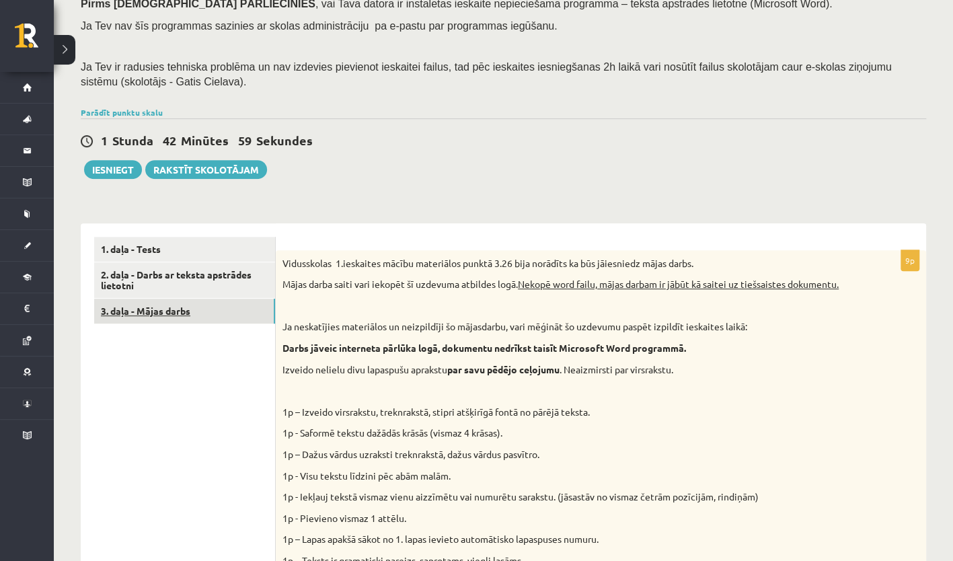
scroll to position [0, 0]
click at [174, 240] on link "1. daļa - Tests" at bounding box center [184, 249] width 181 height 25
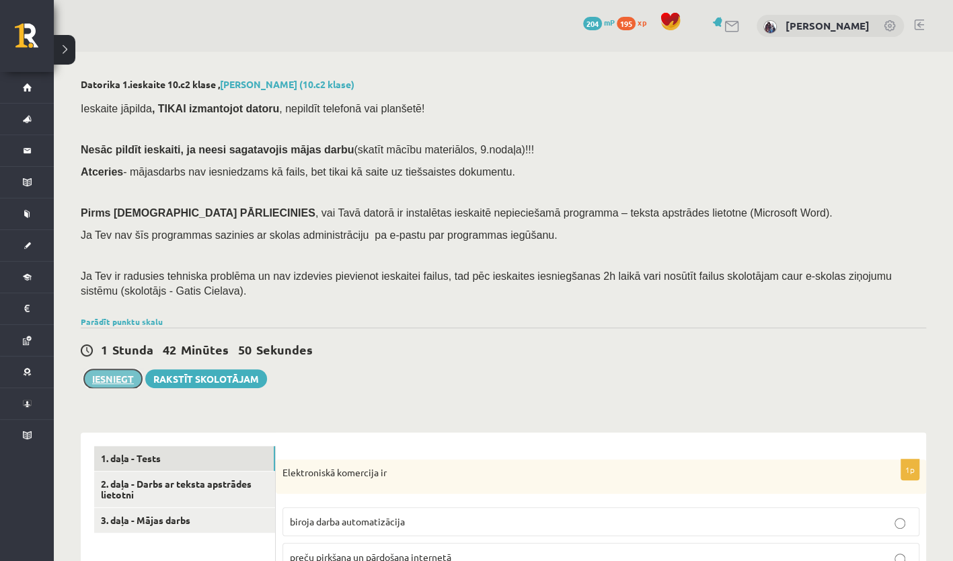
click at [96, 375] on button "Iesniegt" at bounding box center [113, 378] width 58 height 19
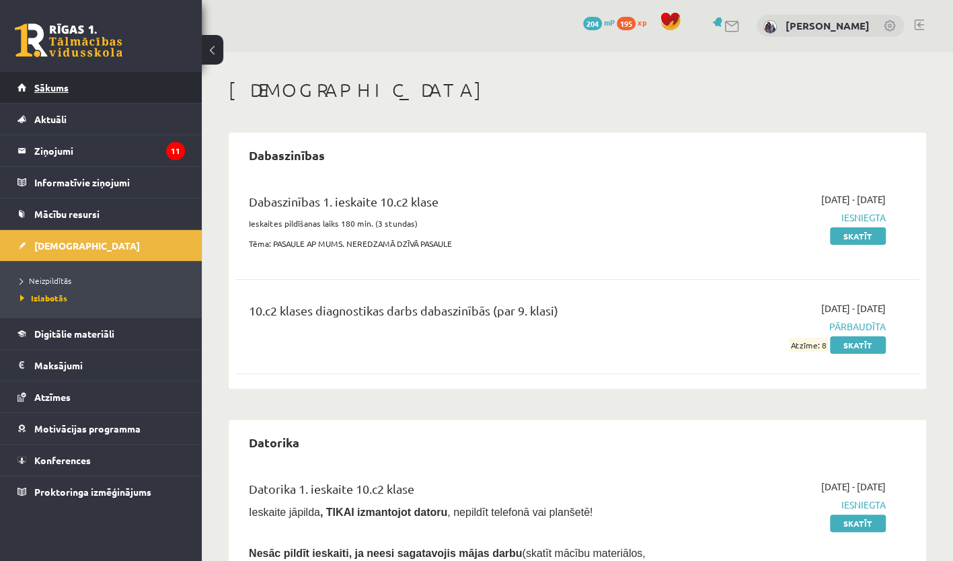
click at [87, 79] on link "Sākums" at bounding box center [100, 87] width 167 height 31
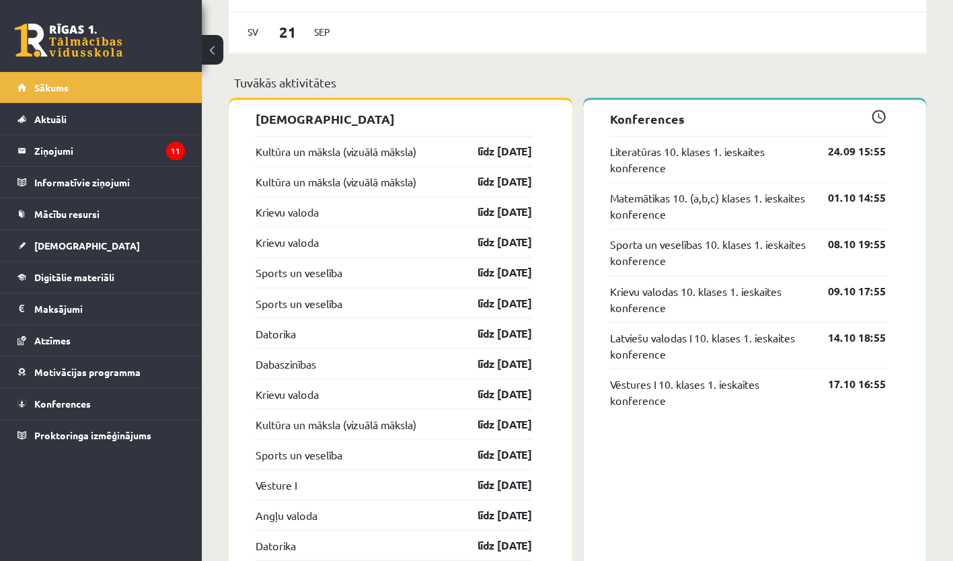
scroll to position [1142, 0]
click at [308, 393] on link "Krievu valoda" at bounding box center [286, 393] width 63 height 16
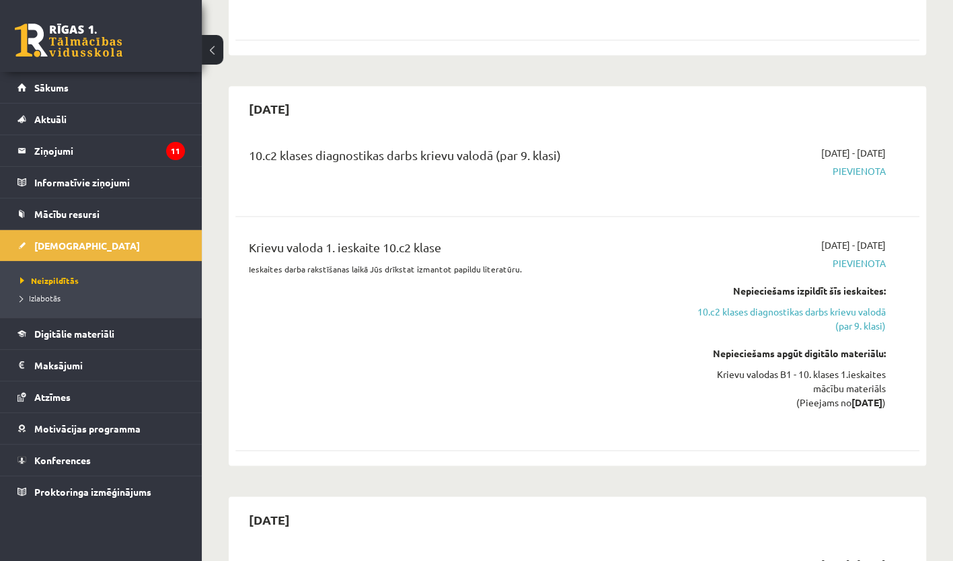
scroll to position [985, 0]
click at [780, 304] on link "10.c2 klases diagnostikas darbs krievu valodā (par 9. klasi)" at bounding box center [785, 318] width 199 height 28
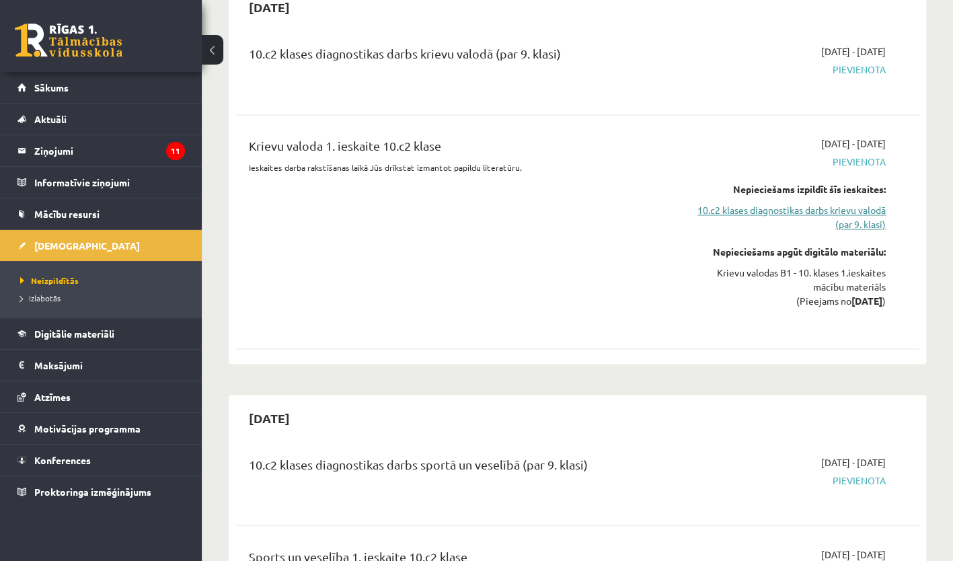
click at [770, 203] on link "10.c2 klases diagnostikas darbs krievu valodā (par 9. klasi)" at bounding box center [785, 217] width 199 height 28
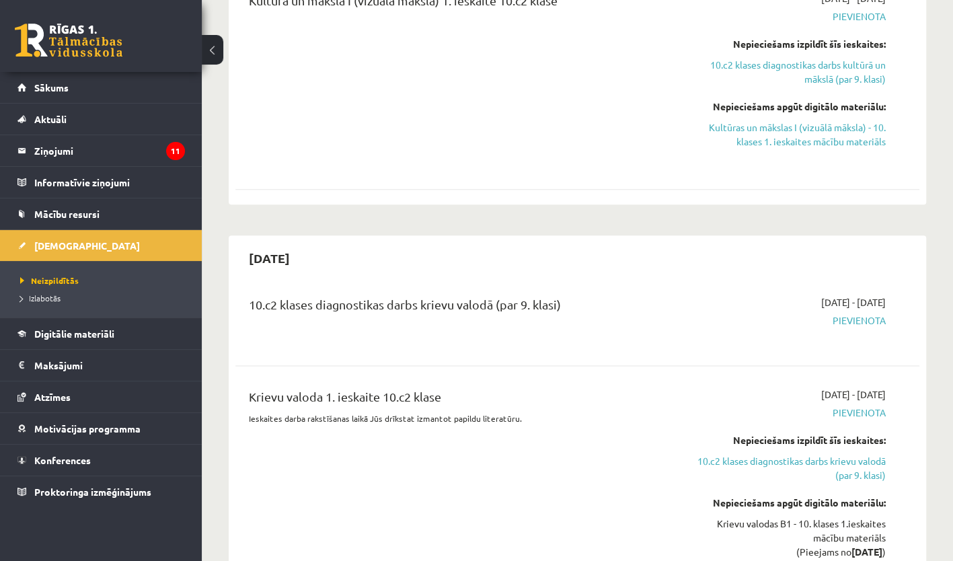
scroll to position [836, 0]
click at [85, 276] on link "Neizpildītās" at bounding box center [104, 280] width 168 height 12
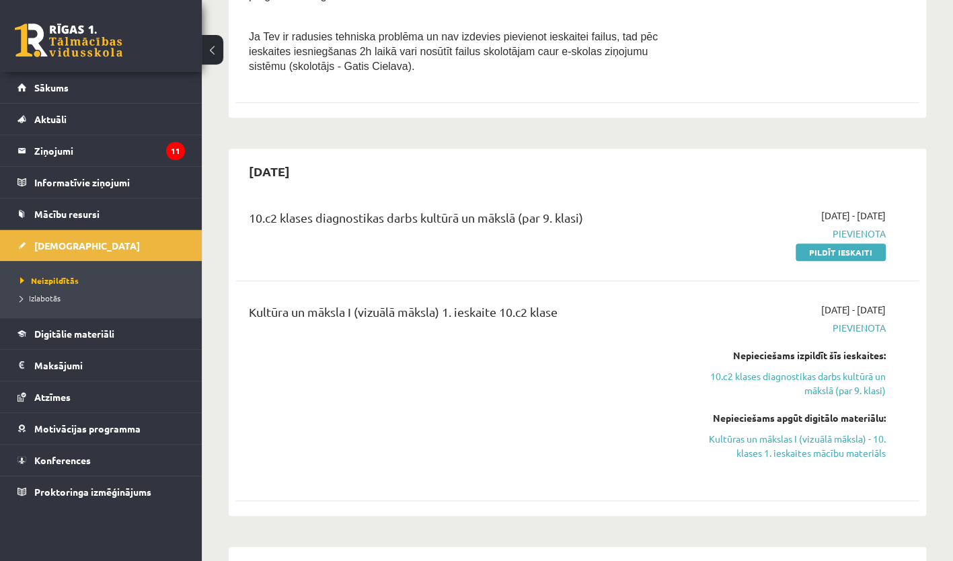
scroll to position [528, 0]
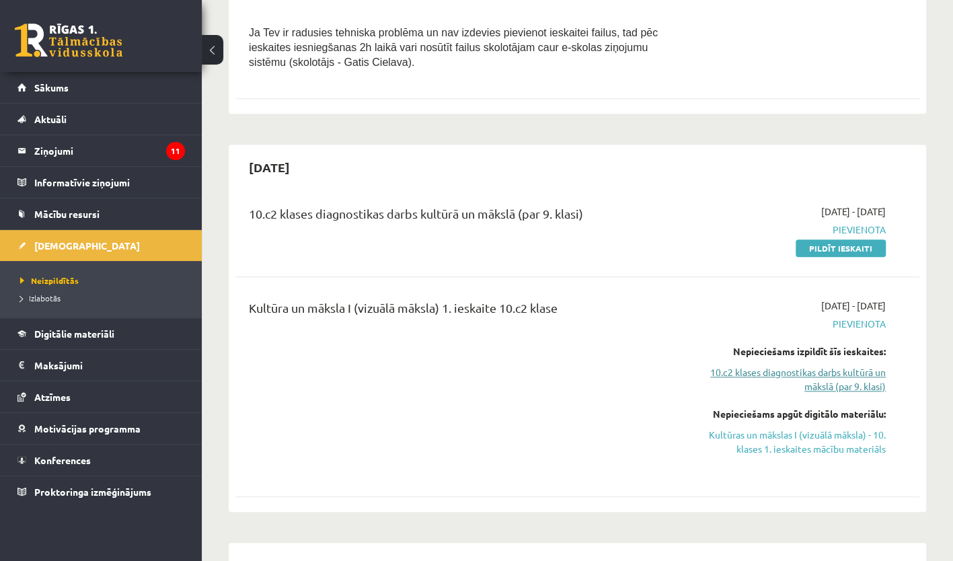
click at [846, 365] on link "10.c2 klases diagnostikas darbs kultūrā un mākslā (par 9. klasi)" at bounding box center [785, 379] width 199 height 28
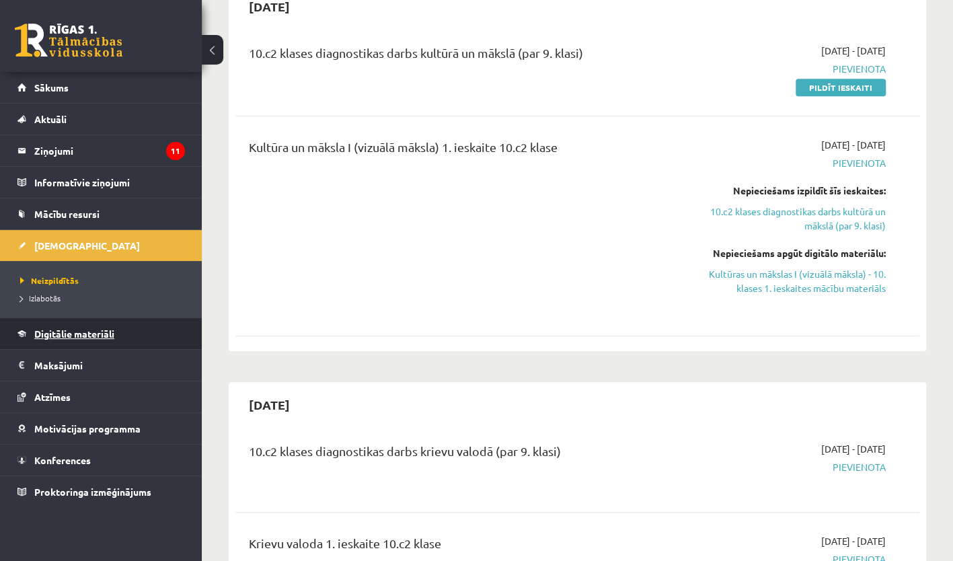
click at [84, 333] on span "Digitālie materiāli" at bounding box center [74, 333] width 80 height 12
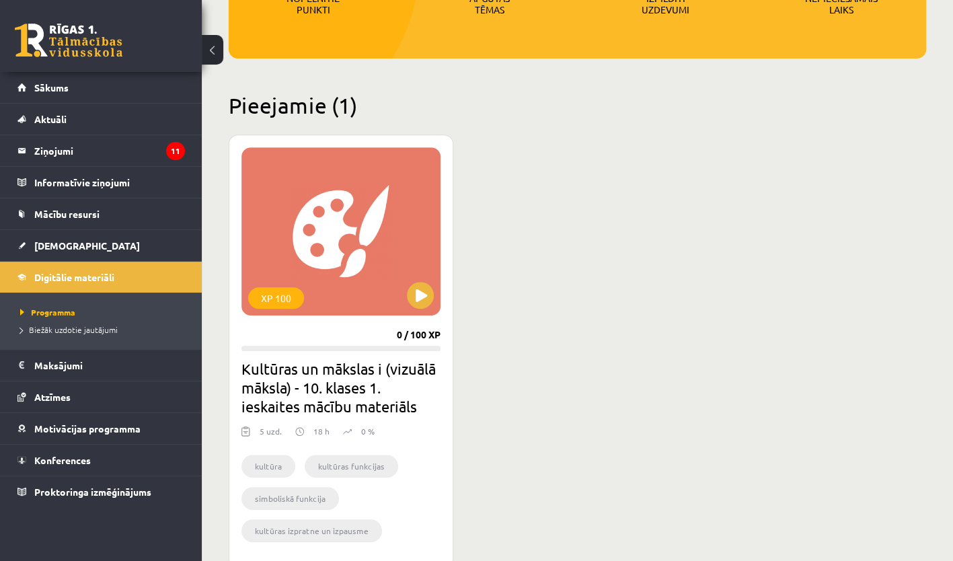
scroll to position [255, 0]
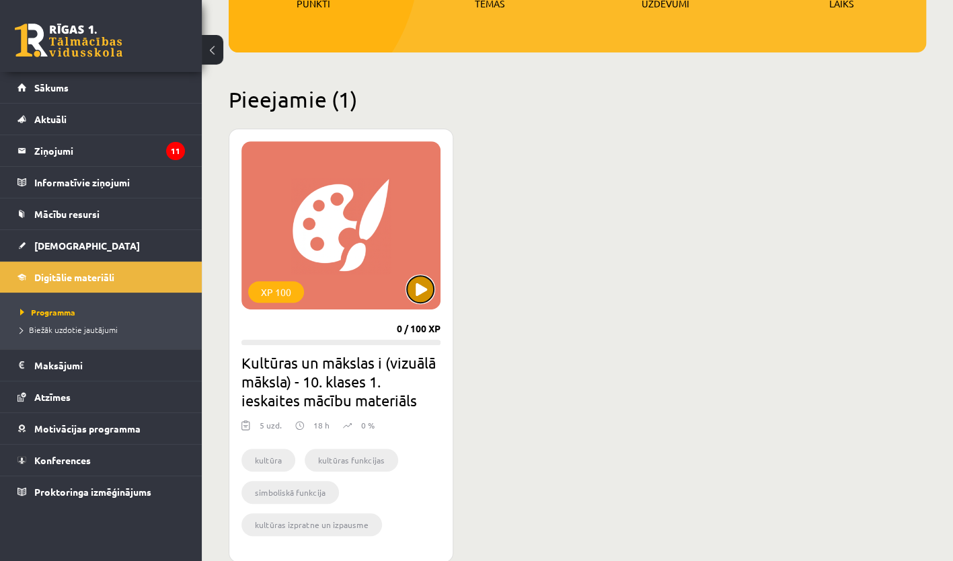
click at [422, 287] on button at bounding box center [420, 289] width 27 height 27
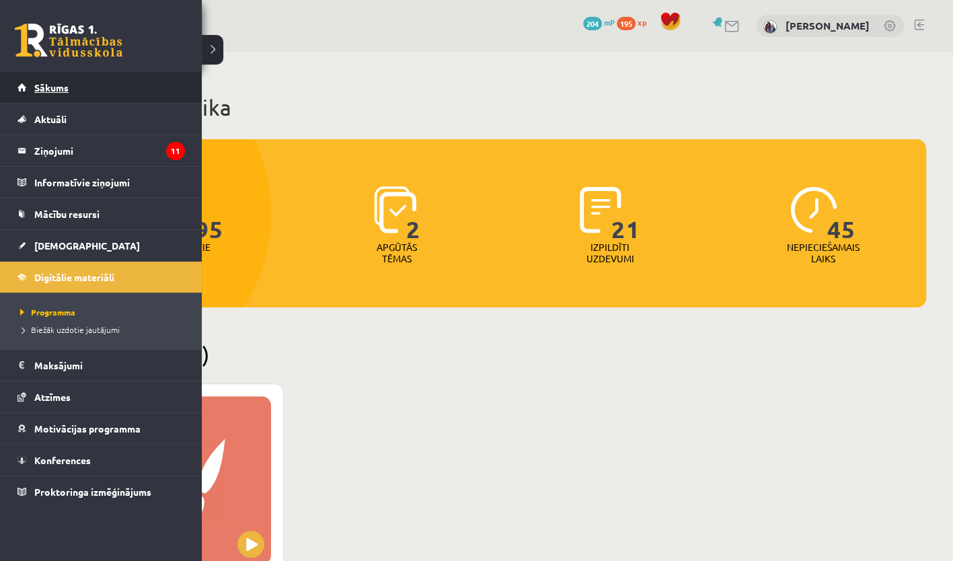
click at [81, 97] on link "Sākums" at bounding box center [100, 87] width 167 height 31
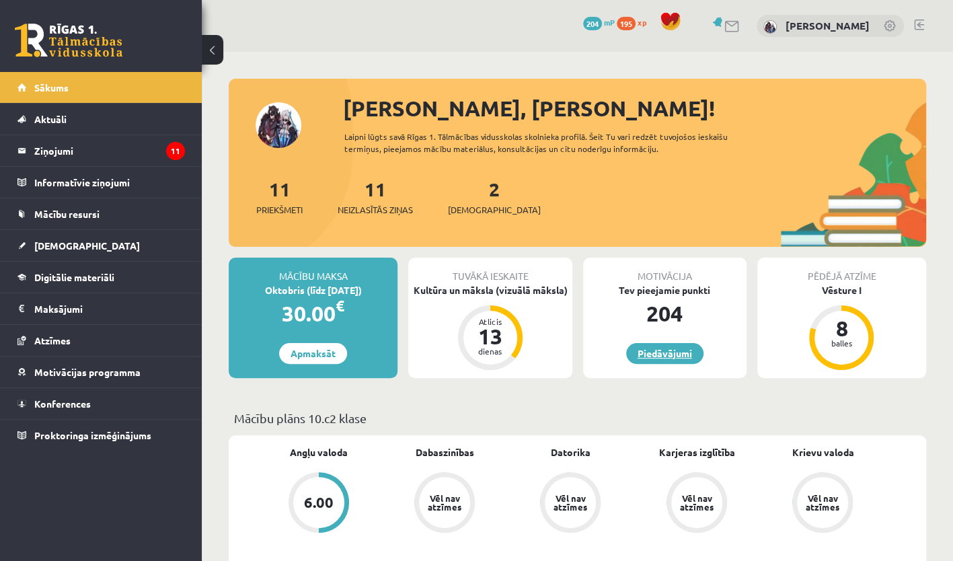
click at [682, 352] on link "Piedāvājumi" at bounding box center [664, 353] width 77 height 21
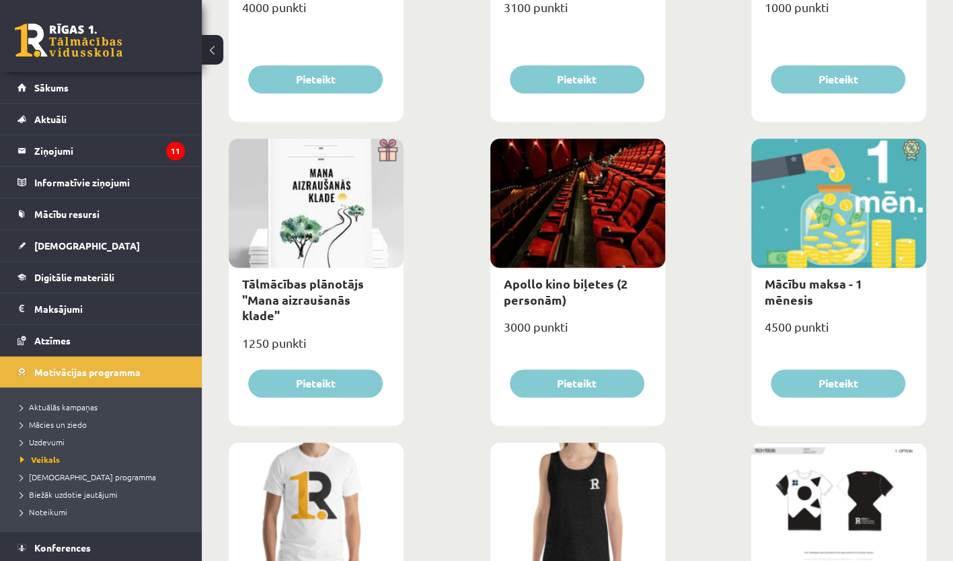
scroll to position [387, 0]
